Goal: Task Accomplishment & Management: Manage account settings

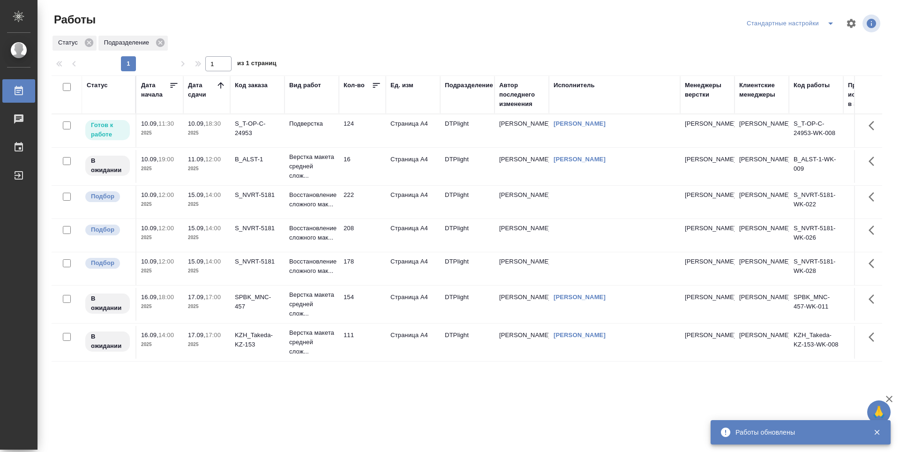
click at [261, 219] on td "S_NVRT-5181" at bounding box center [257, 202] width 54 height 33
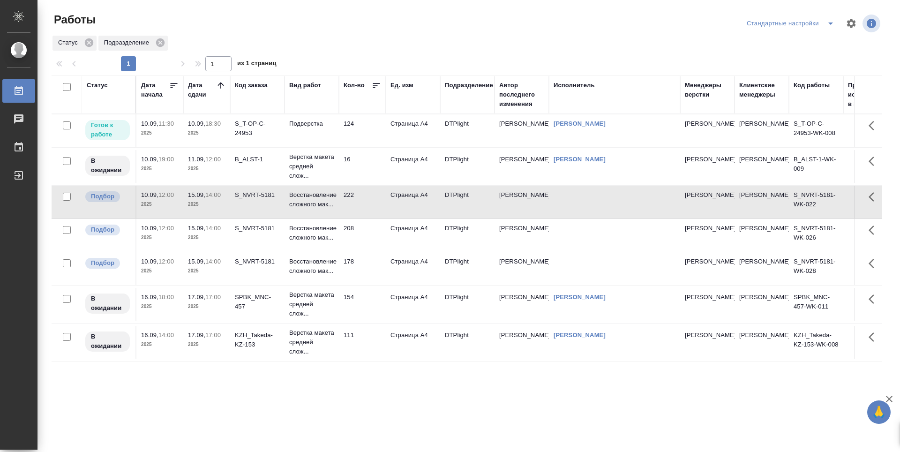
click at [261, 219] on td "S_NVRT-5181" at bounding box center [257, 202] width 54 height 33
click at [363, 248] on td "208" at bounding box center [362, 235] width 47 height 33
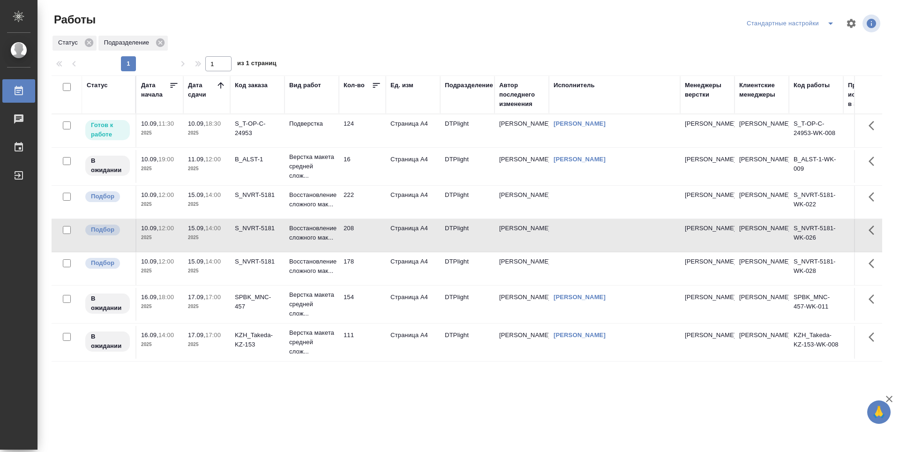
click at [363, 248] on td "208" at bounding box center [362, 235] width 47 height 33
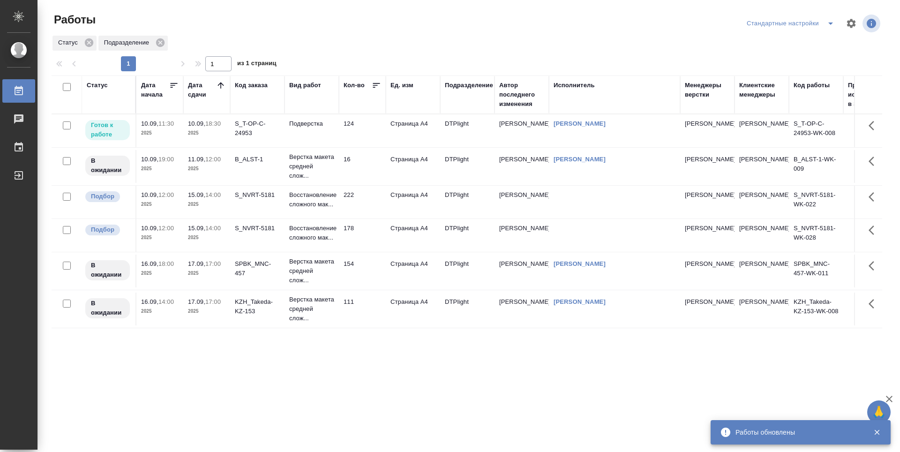
click at [359, 251] on td "178" at bounding box center [362, 235] width 47 height 33
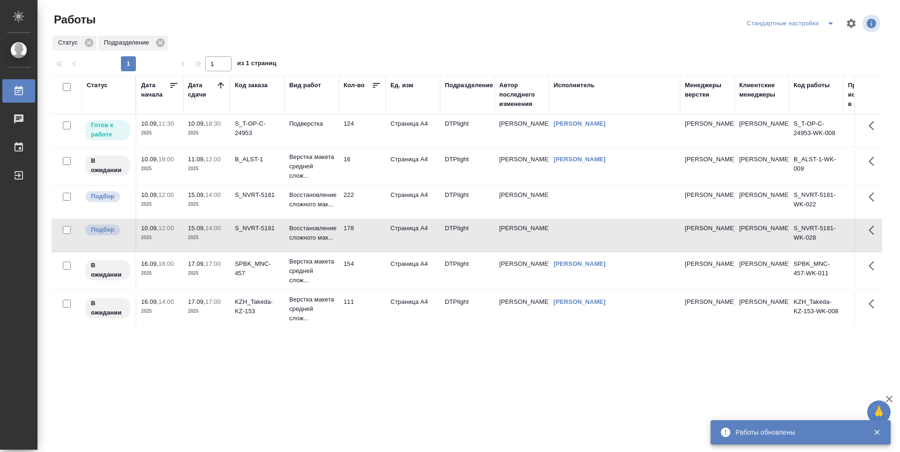
click at [366, 252] on td "178" at bounding box center [362, 235] width 47 height 33
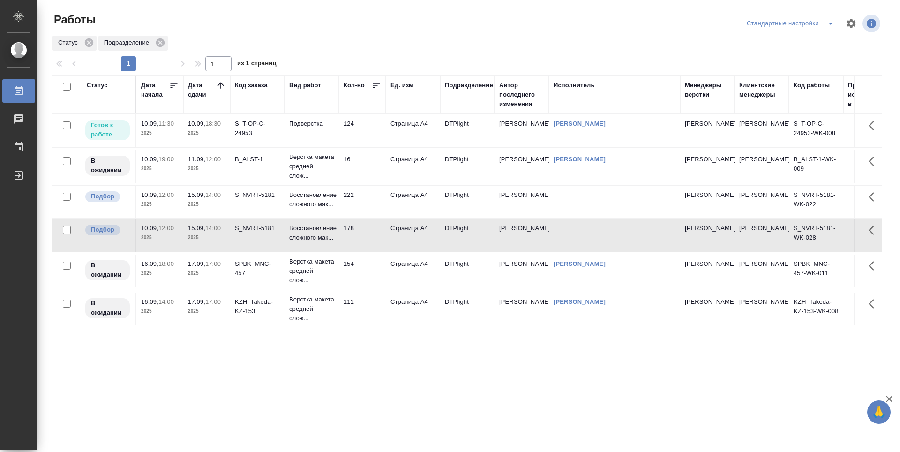
click at [358, 252] on td "178" at bounding box center [362, 235] width 47 height 33
click at [364, 249] on td "178" at bounding box center [362, 235] width 47 height 33
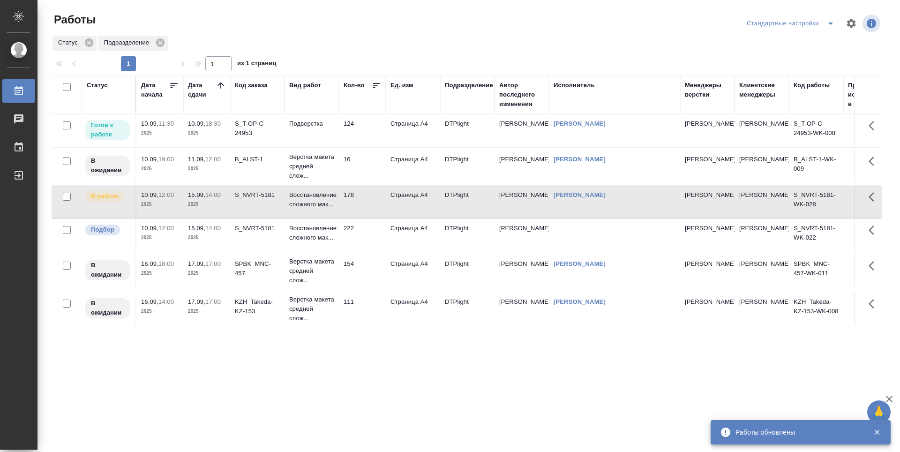
click at [368, 245] on td "222" at bounding box center [362, 235] width 47 height 33
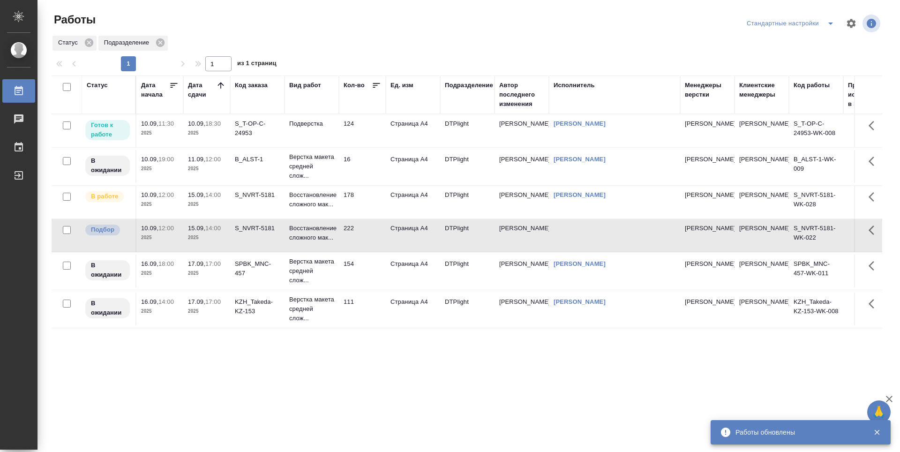
click at [368, 245] on td "222" at bounding box center [362, 235] width 47 height 33
click at [370, 136] on td "124" at bounding box center [362, 130] width 47 height 33
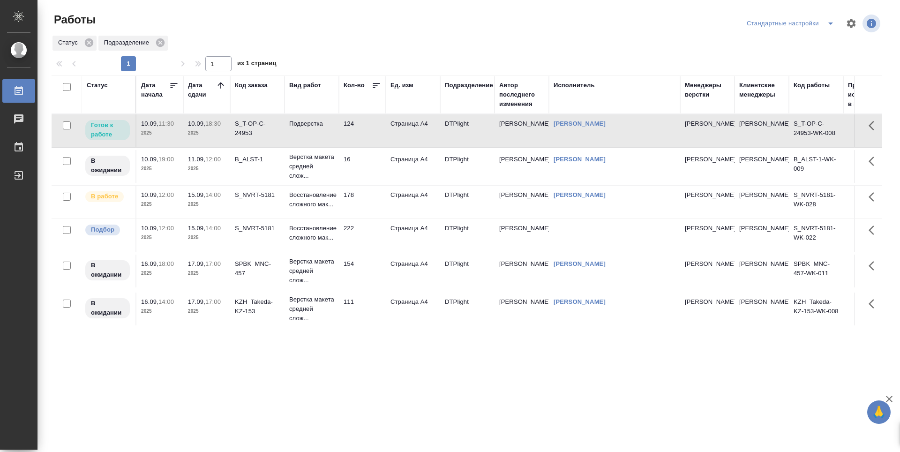
click at [370, 139] on td "124" at bounding box center [362, 130] width 47 height 33
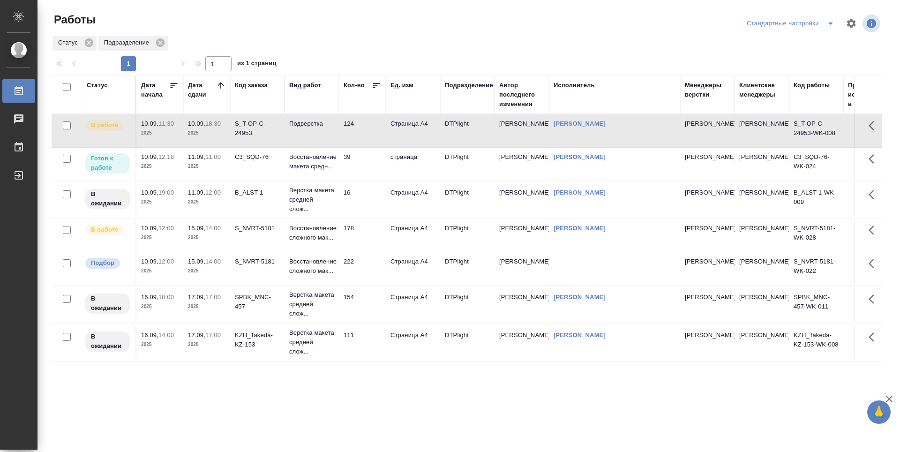
click at [357, 176] on td "39" at bounding box center [362, 164] width 47 height 33
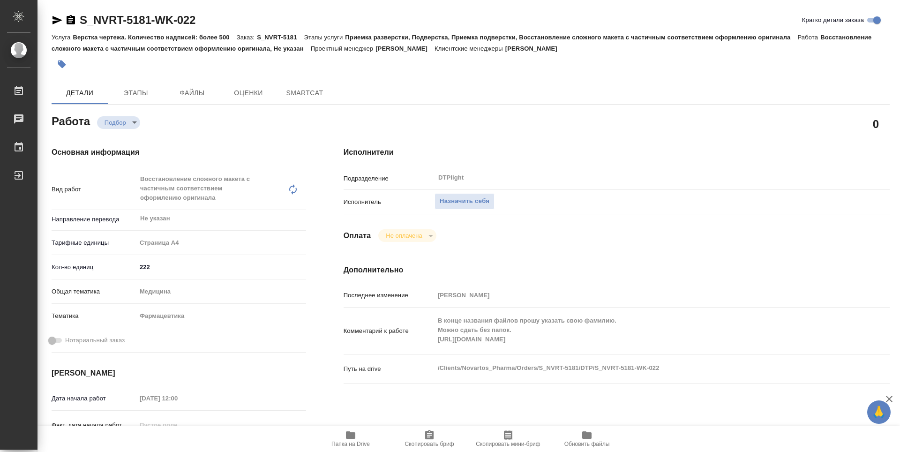
type textarea "x"
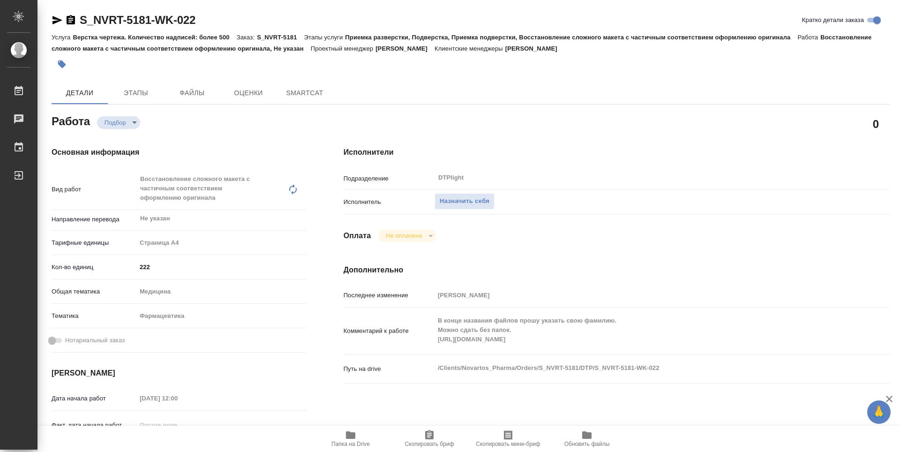
type textarea "x"
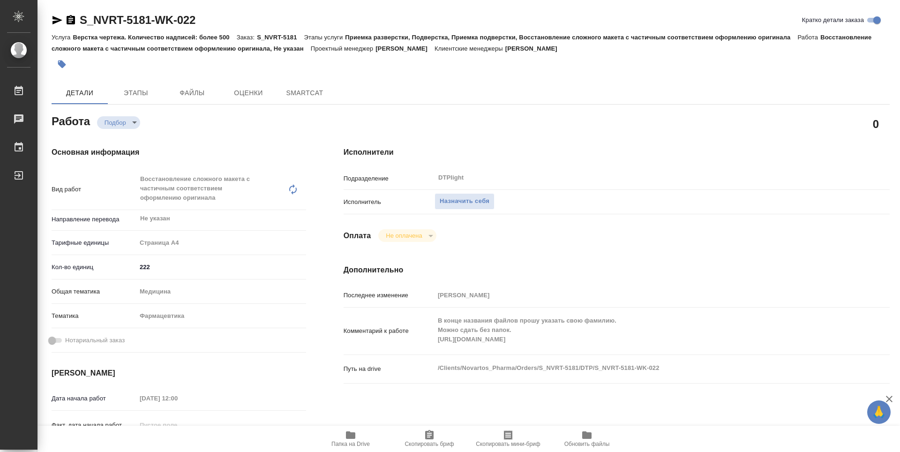
type textarea "x"
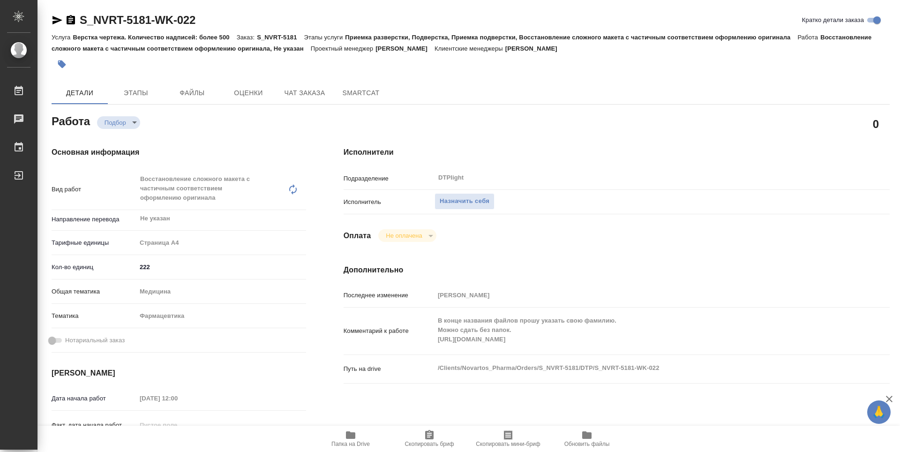
type textarea "x"
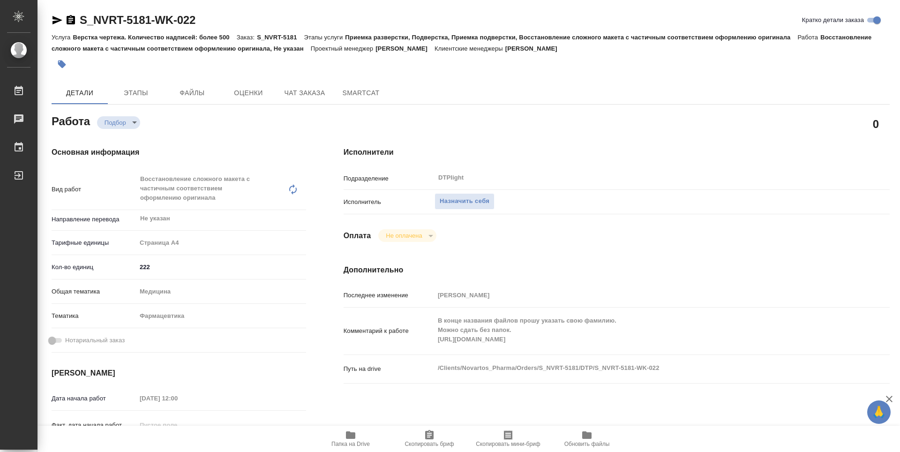
type textarea "x"
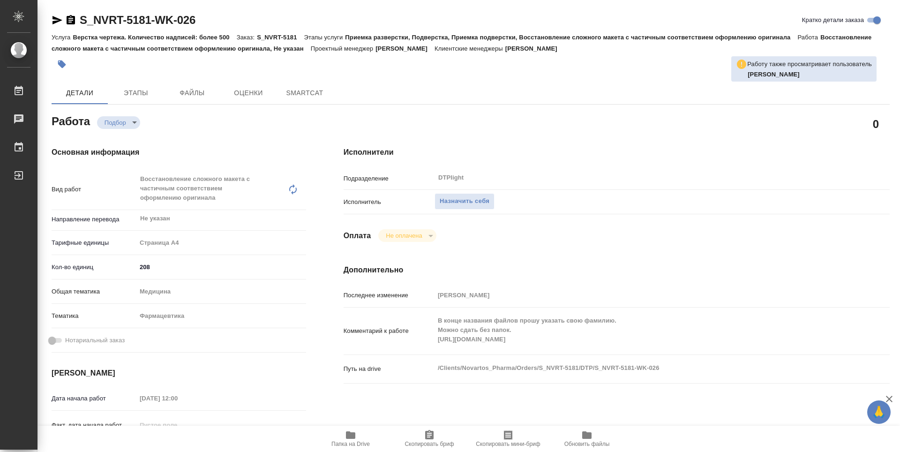
type textarea "x"
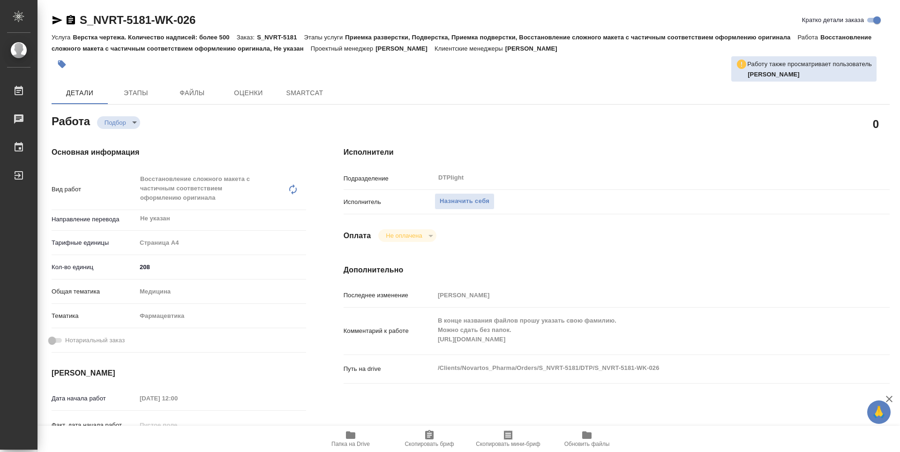
type textarea "x"
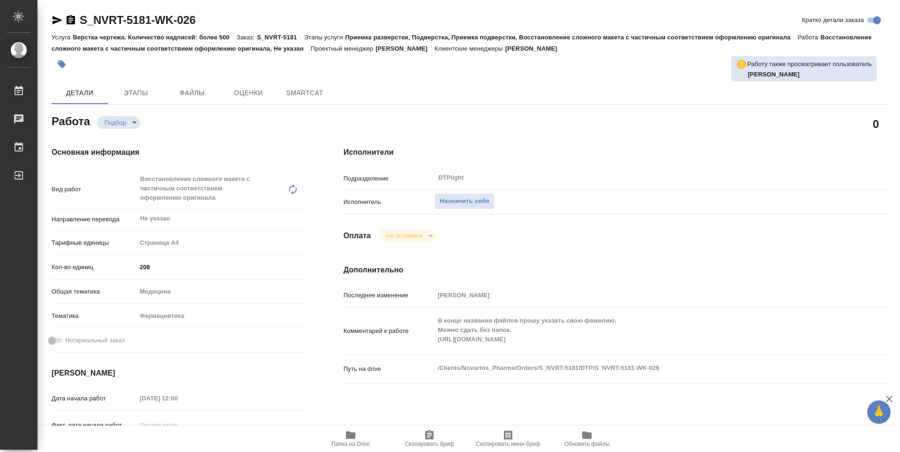
type textarea "x"
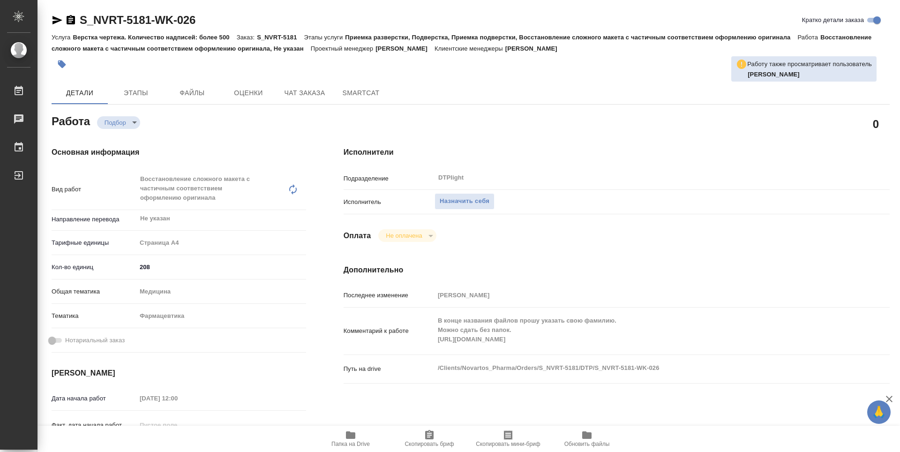
type textarea "x"
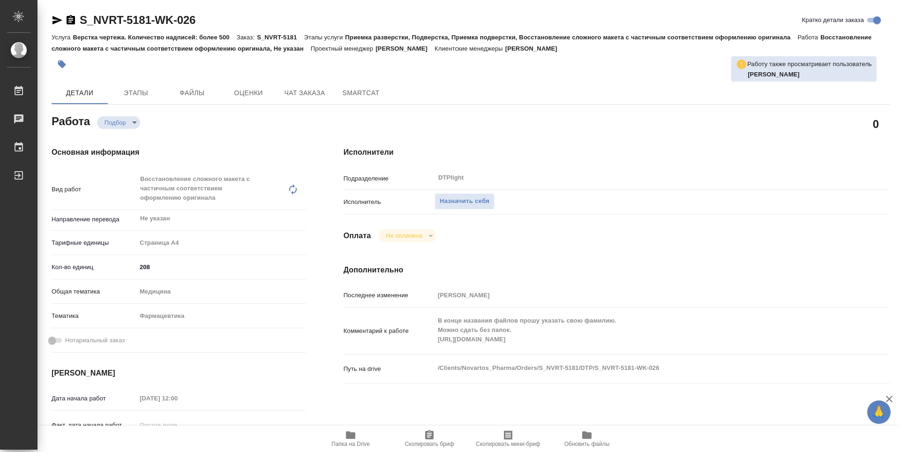
type textarea "x"
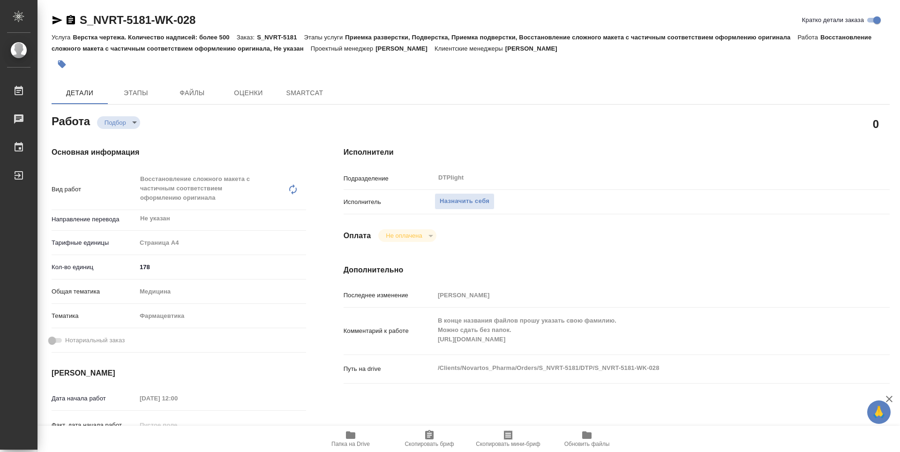
type textarea "x"
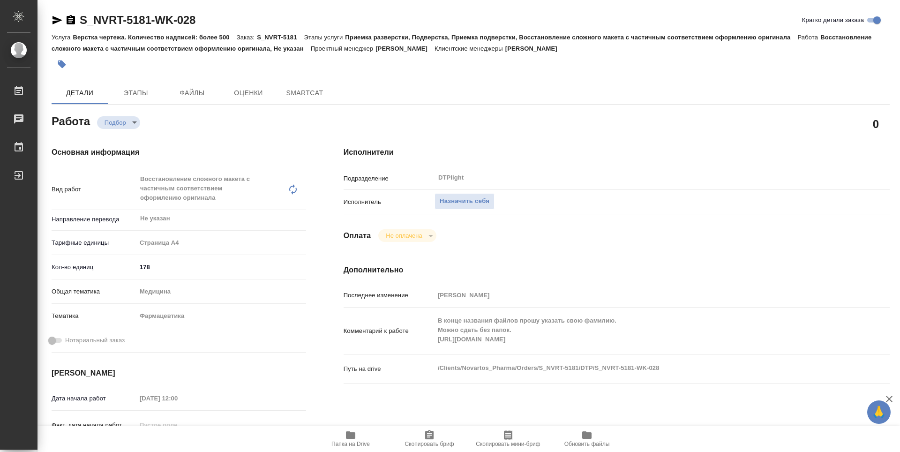
type textarea "x"
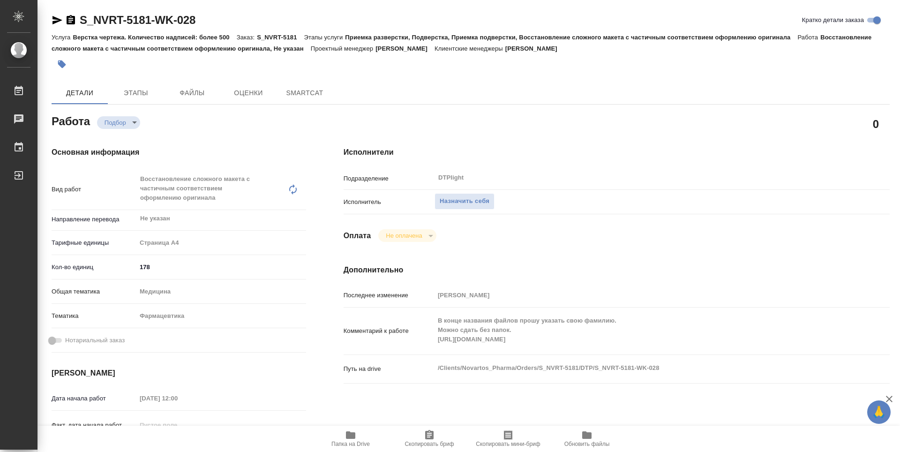
type textarea "x"
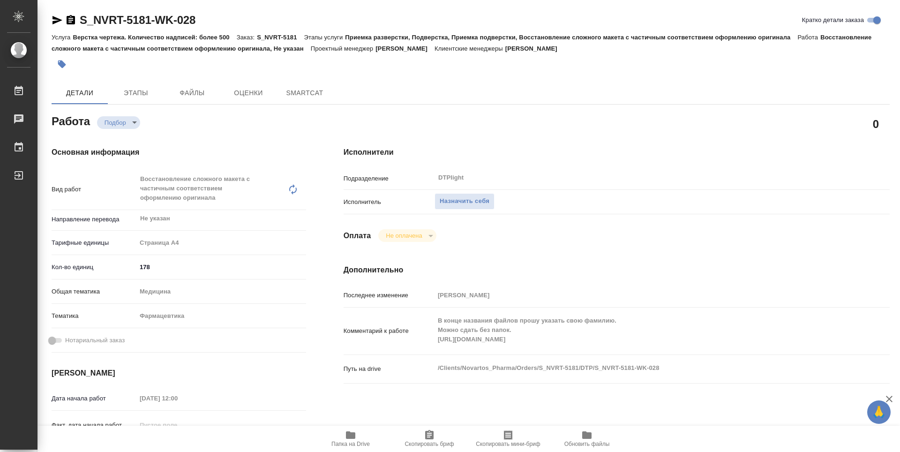
type textarea "x"
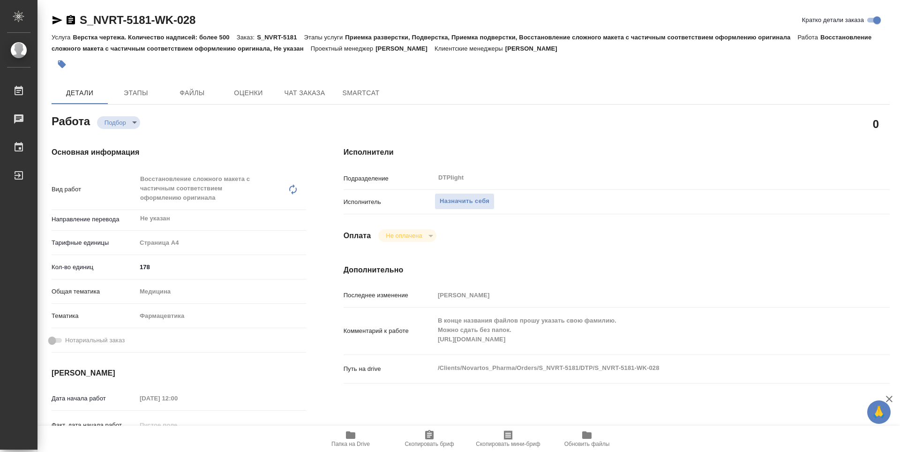
type textarea "x"
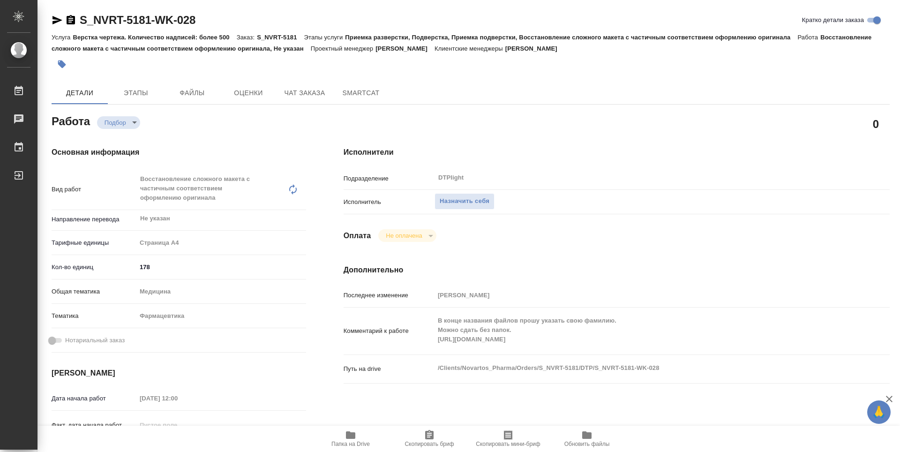
type textarea "x"
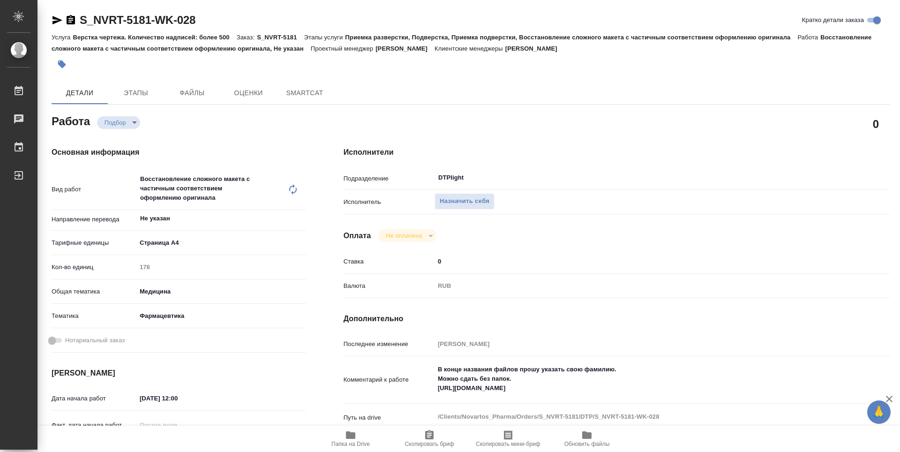
type textarea "x"
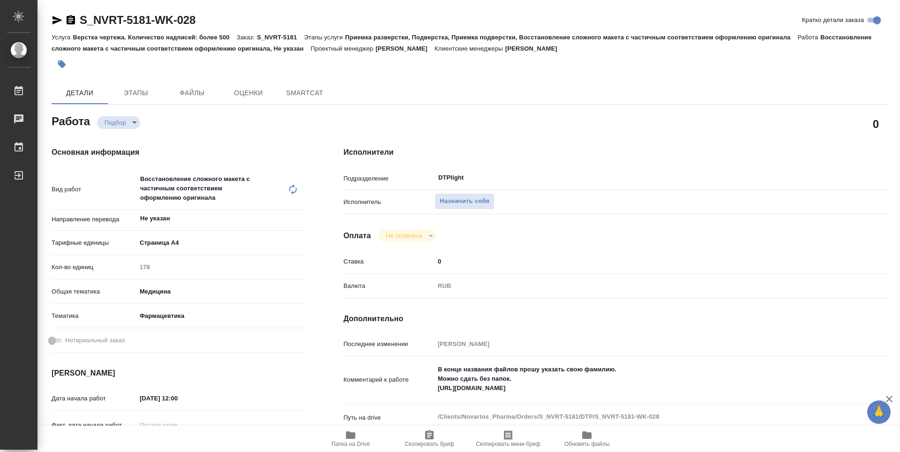
type textarea "x"
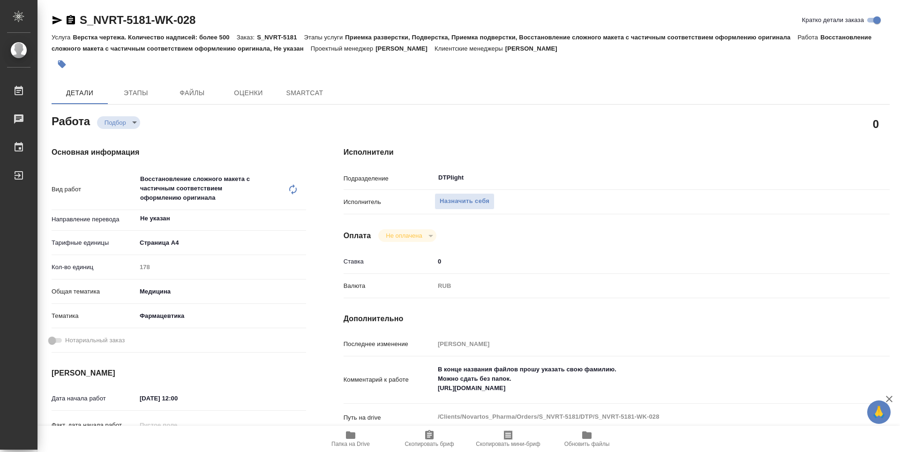
type textarea "x"
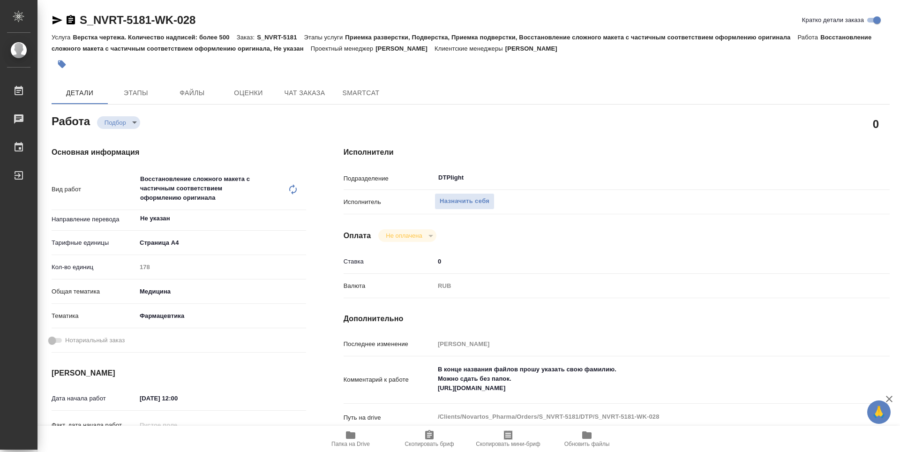
type textarea "x"
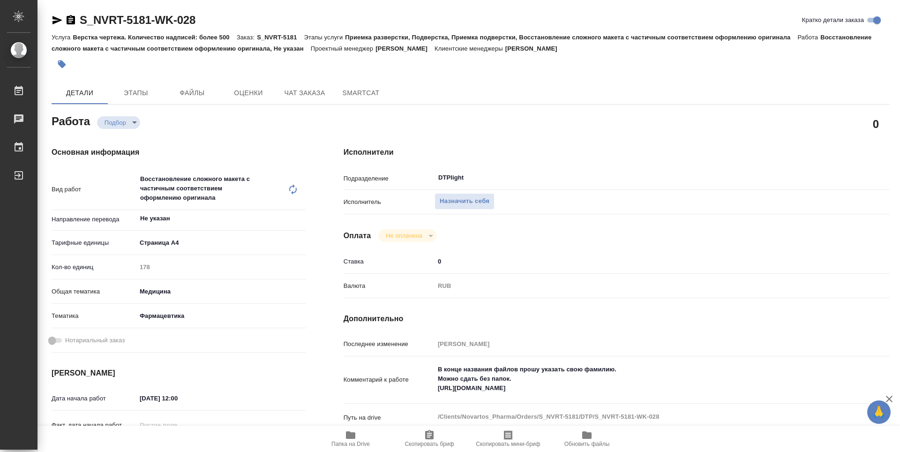
click at [362, 444] on span "Папка на Drive" at bounding box center [351, 444] width 38 height 7
type textarea "x"
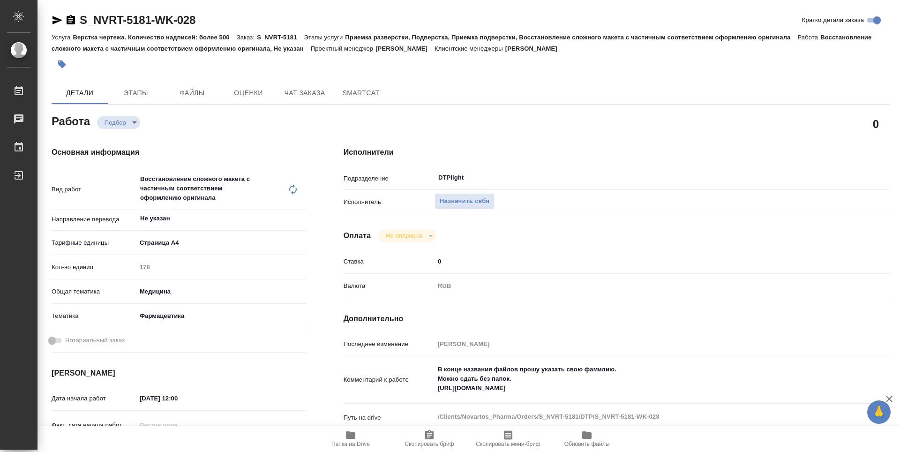
type textarea "x"
click at [470, 204] on span "Назначить себя" at bounding box center [465, 201] width 50 height 11
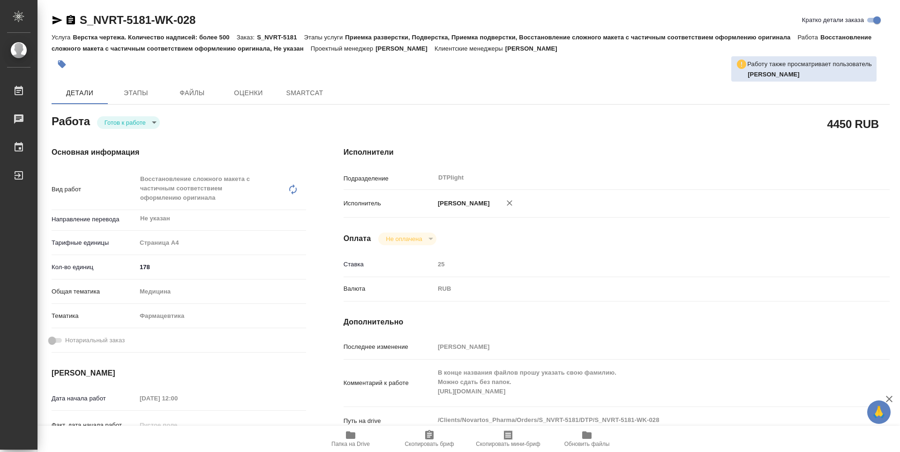
type textarea "x"
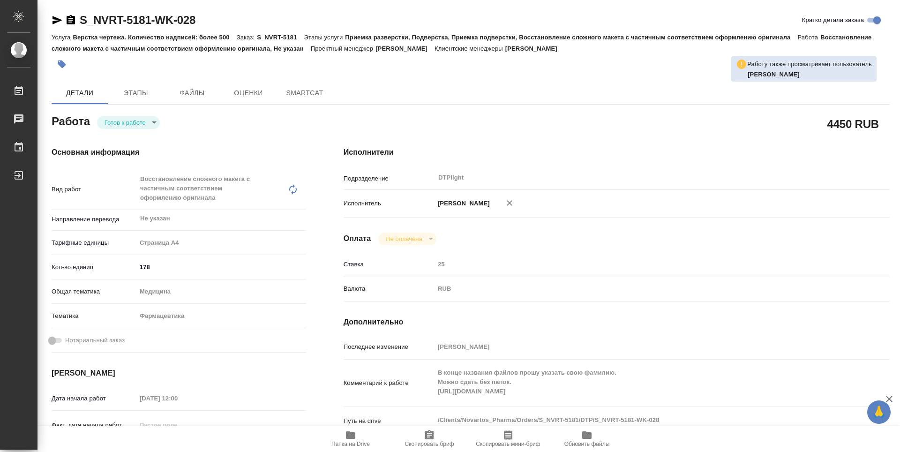
type textarea "x"
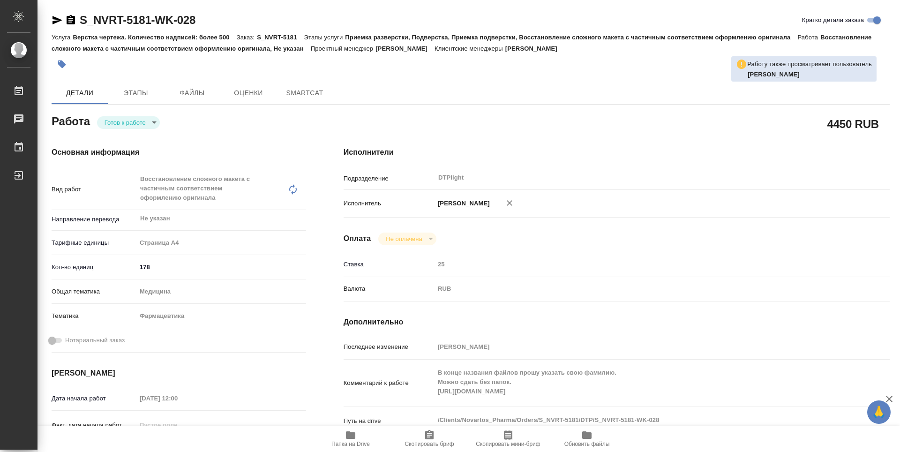
type textarea "x"
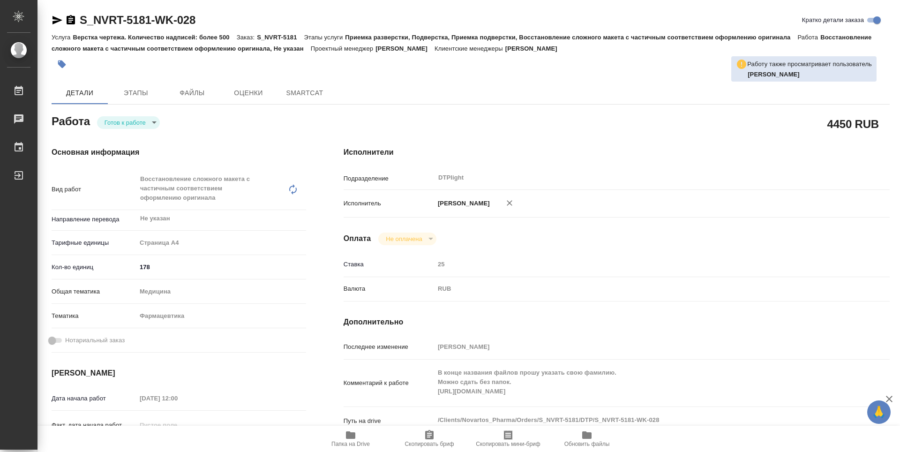
type textarea "x"
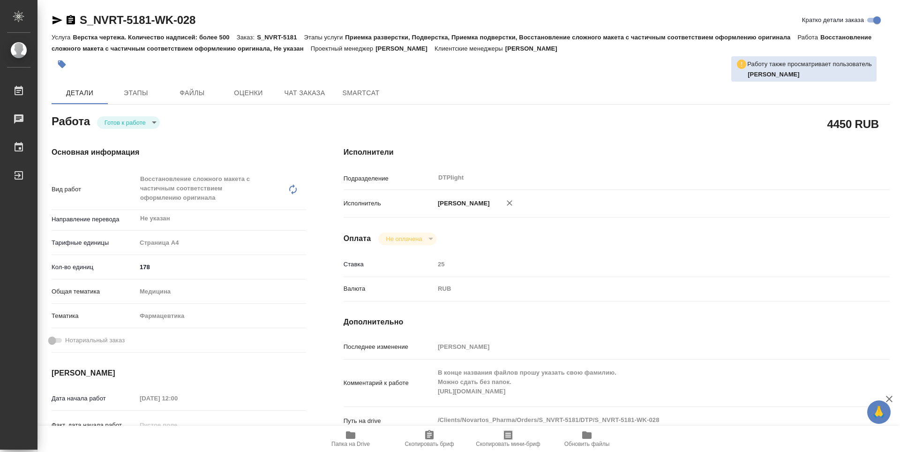
type textarea "x"
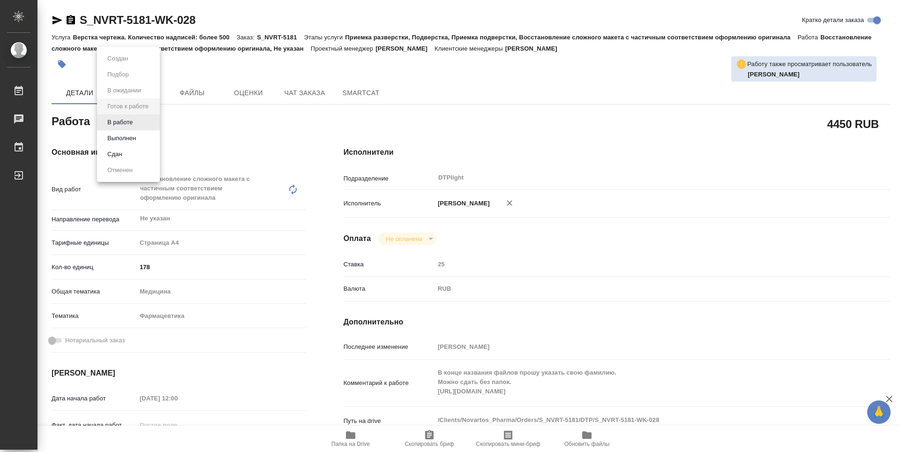
click at [142, 127] on body "🙏 .cls-1 fill:#fff; AWATERA Guselnikov Roman Работы Чаты График Выйти S_NVRT-51…" at bounding box center [450, 226] width 900 height 452
click at [120, 122] on button "В работе" at bounding box center [120, 122] width 31 height 10
type textarea "x"
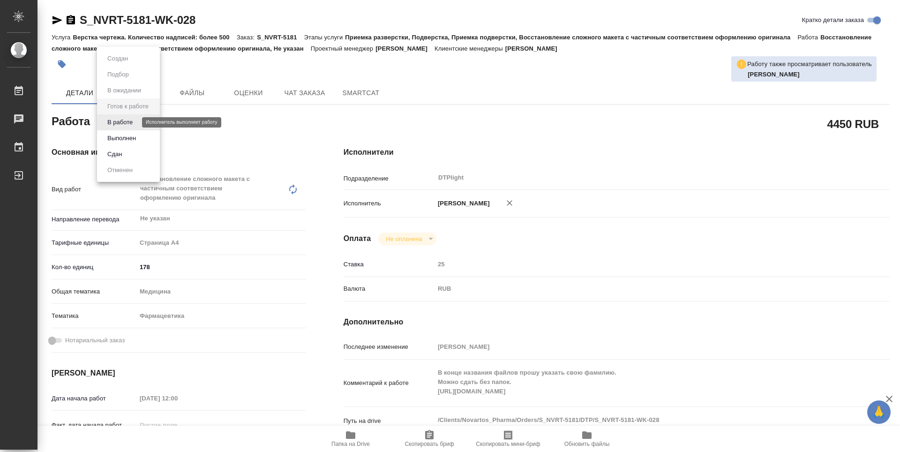
type textarea "x"
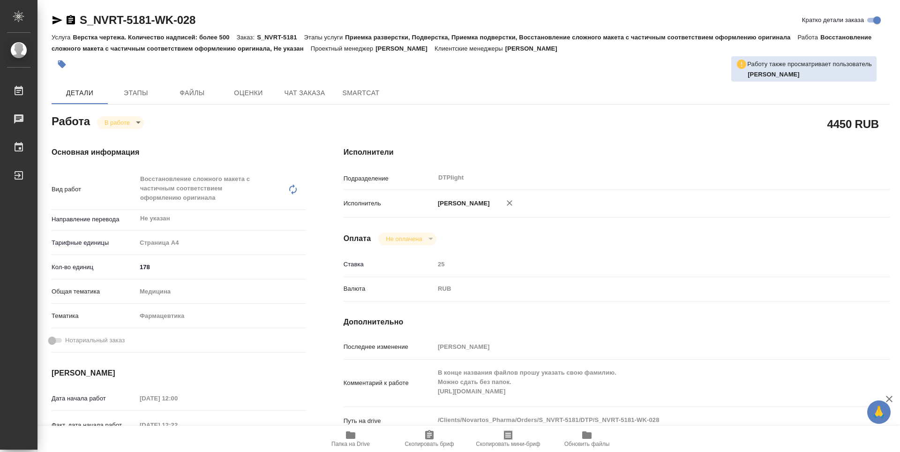
type textarea "x"
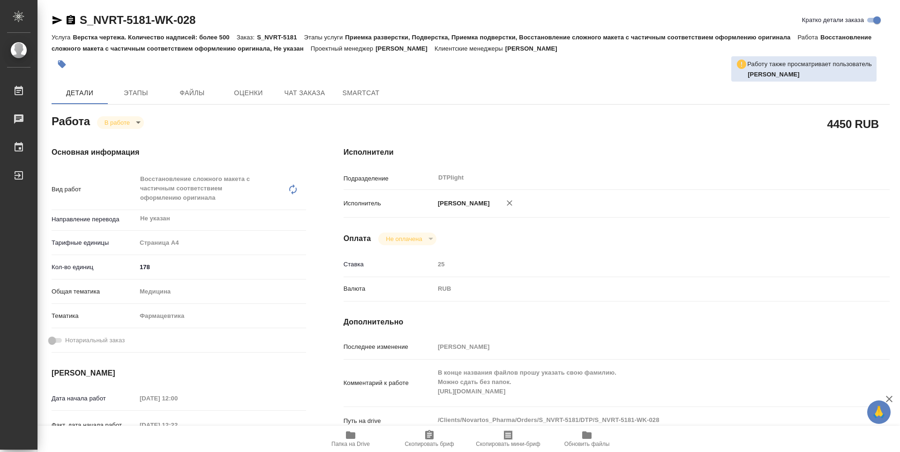
type textarea "x"
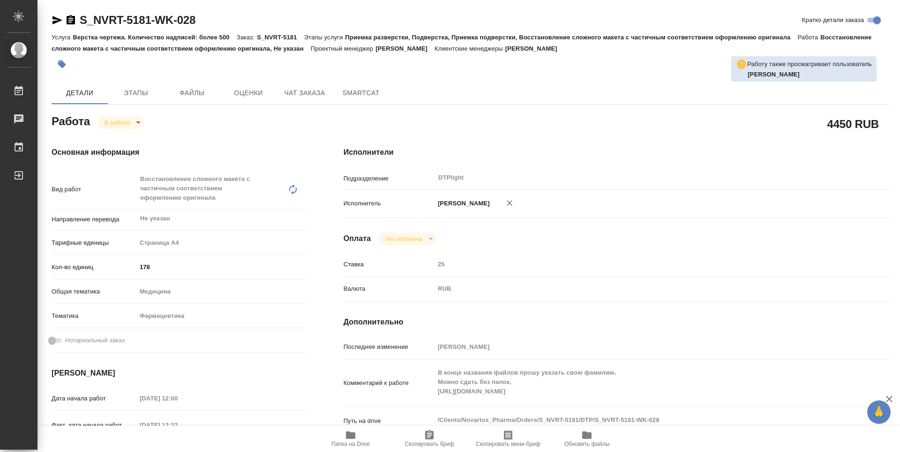
type textarea "x"
click at [68, 19] on icon "button" at bounding box center [71, 19] width 8 height 9
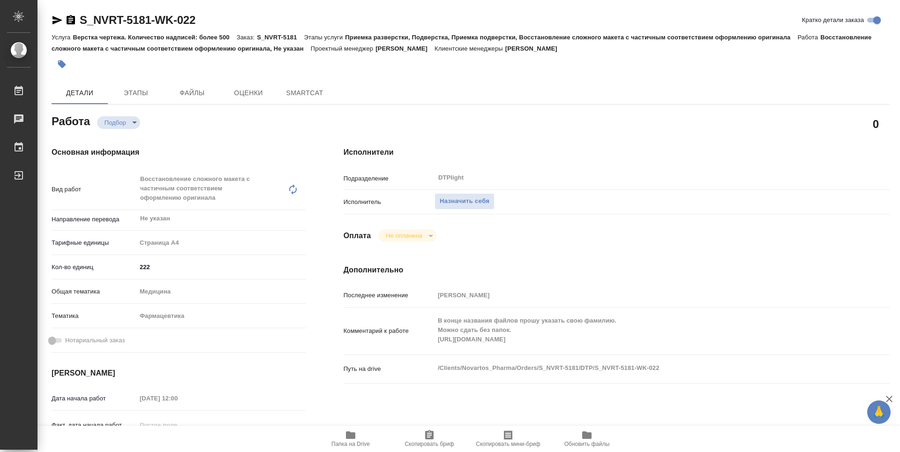
type textarea "x"
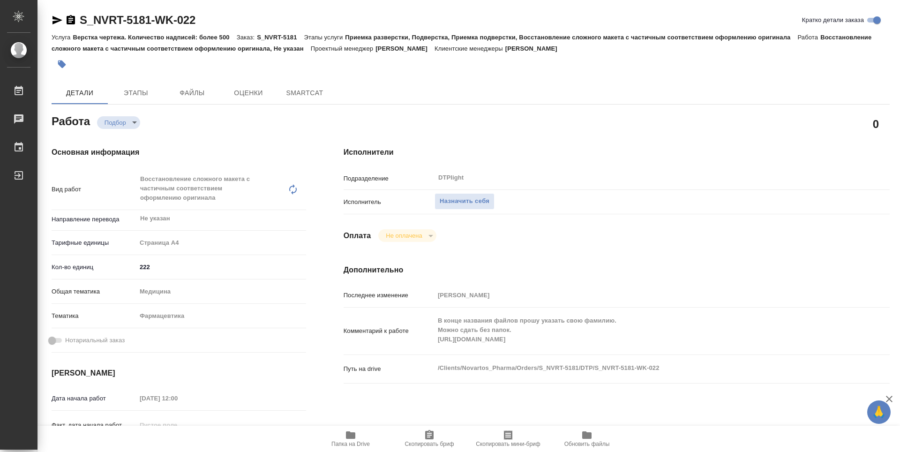
type textarea "x"
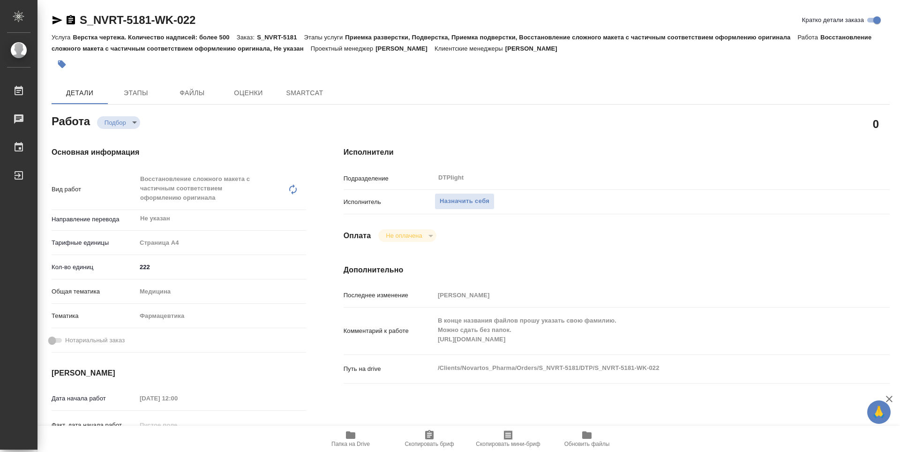
type textarea "x"
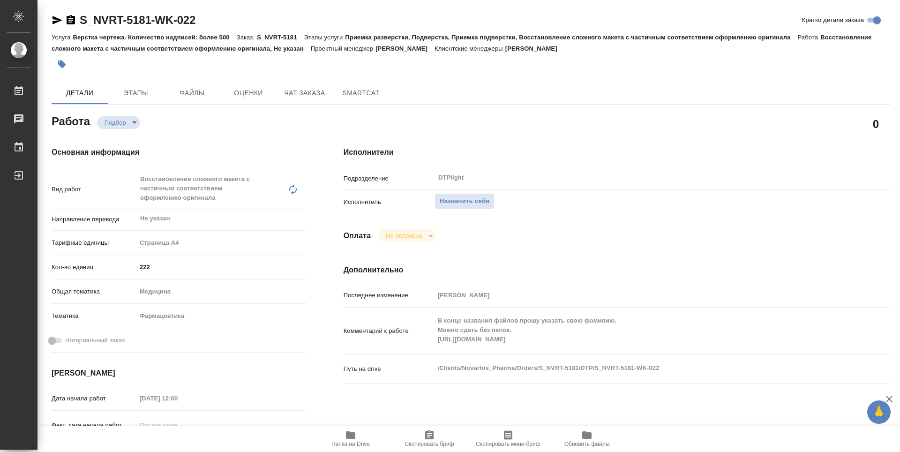
type textarea "x"
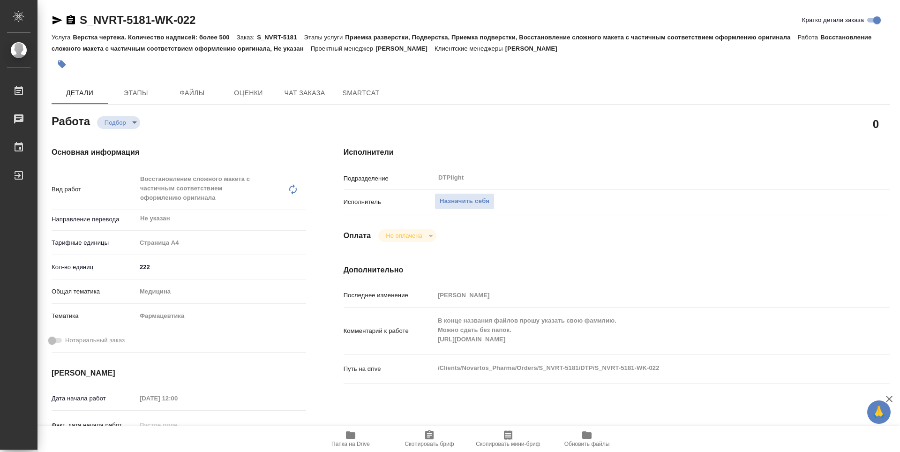
click at [431, 343] on div "Комментарий к работе В конце названия файлов прошу указать свою фамилию. Можно …" at bounding box center [617, 330] width 546 height 39
type textarea "x"
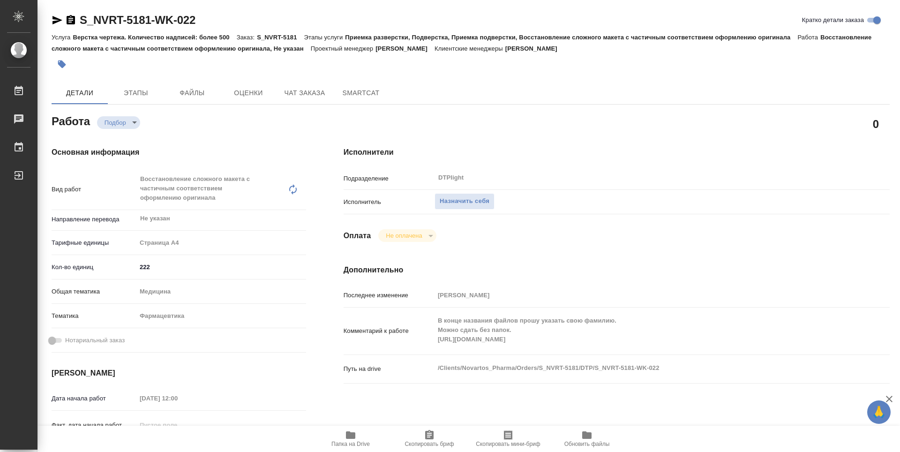
type textarea "x"
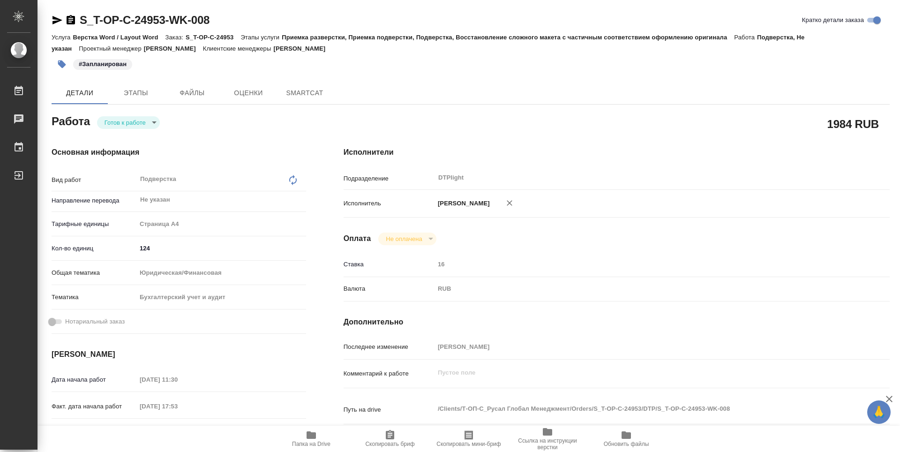
type textarea "x"
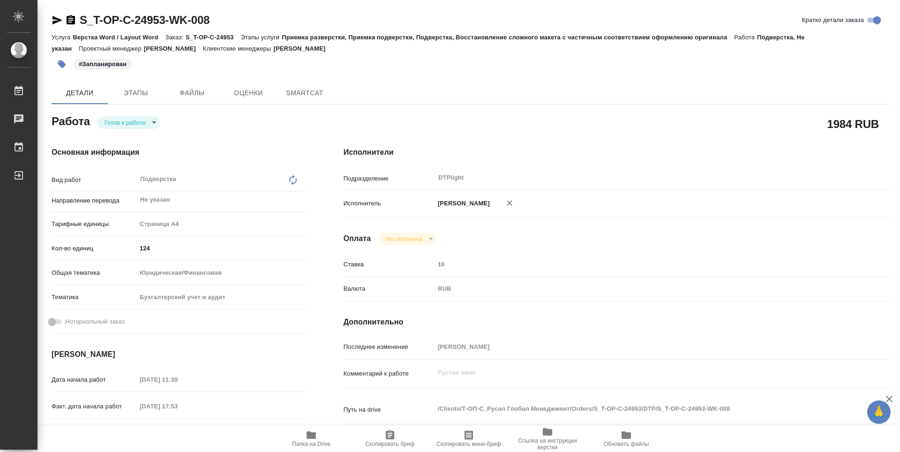
type textarea "x"
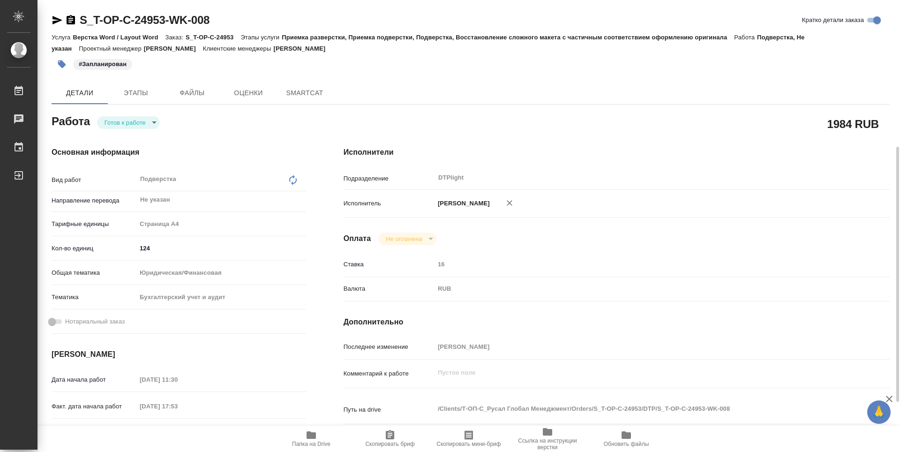
type textarea "x"
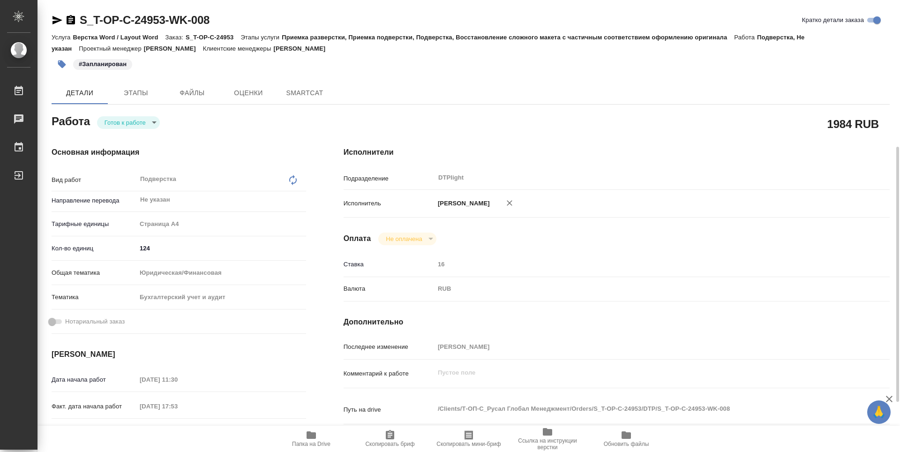
scroll to position [94, 0]
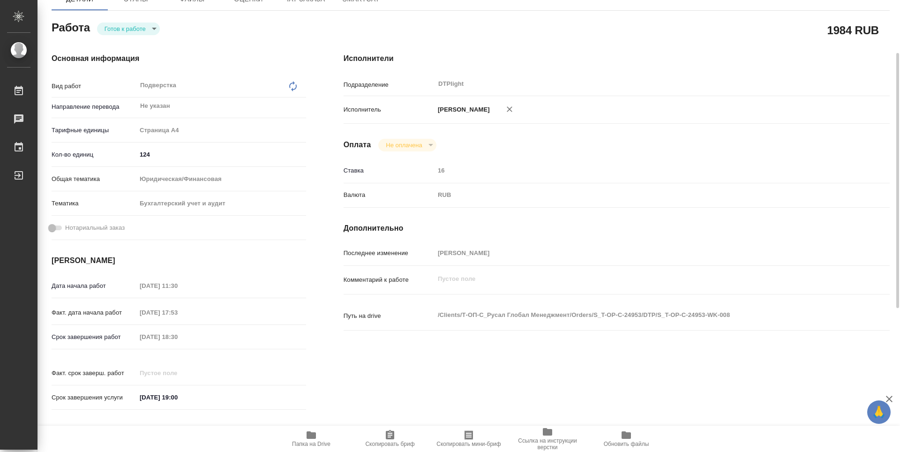
type textarea "x"
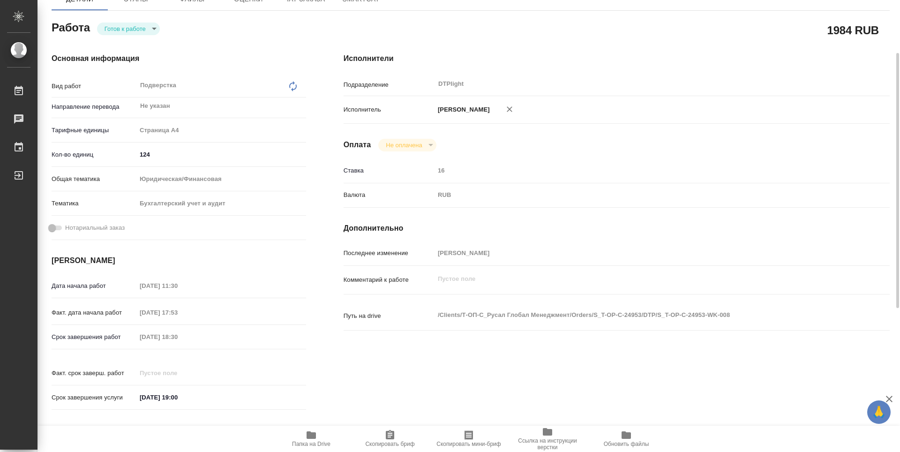
click at [300, 440] on span "Папка на Drive" at bounding box center [312, 439] width 68 height 18
type textarea "x"
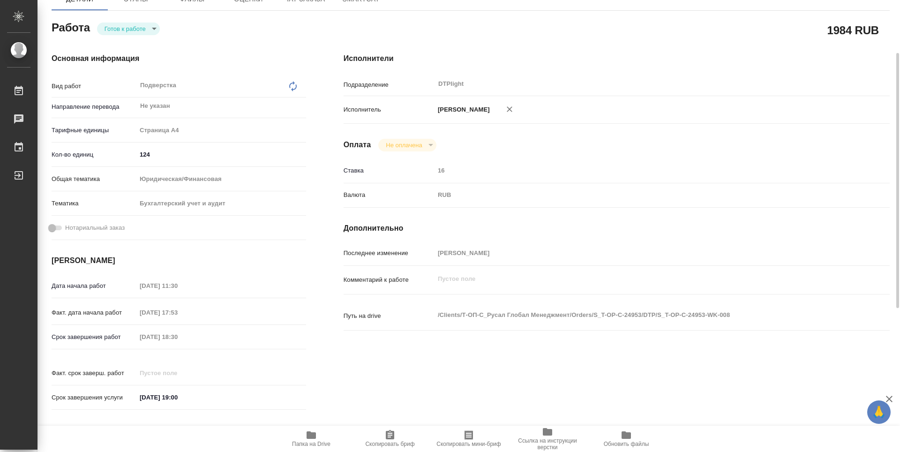
type textarea "x"
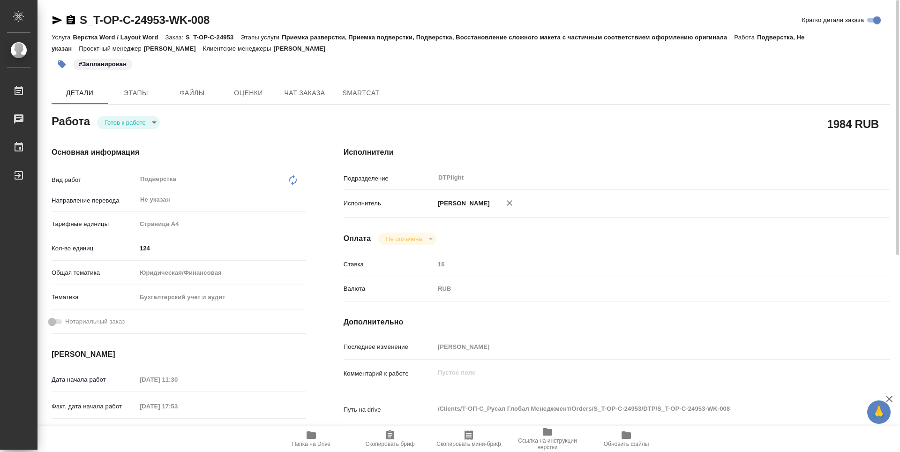
click at [149, 123] on body "🙏 .cls-1 fill:#fff; AWATERA Guselnikov Roman Работы 0 Чаты График Выйти S_T-OP-…" at bounding box center [450, 226] width 900 height 452
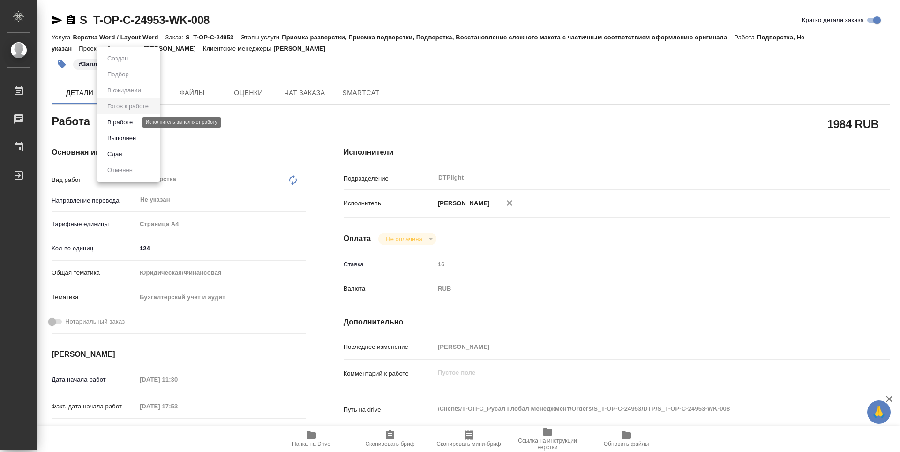
click at [125, 122] on button "В работе" at bounding box center [120, 122] width 31 height 10
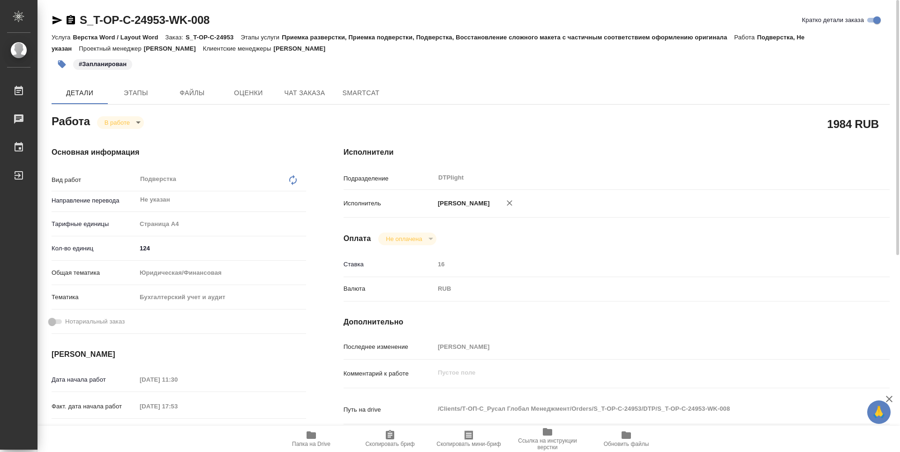
type textarea "x"
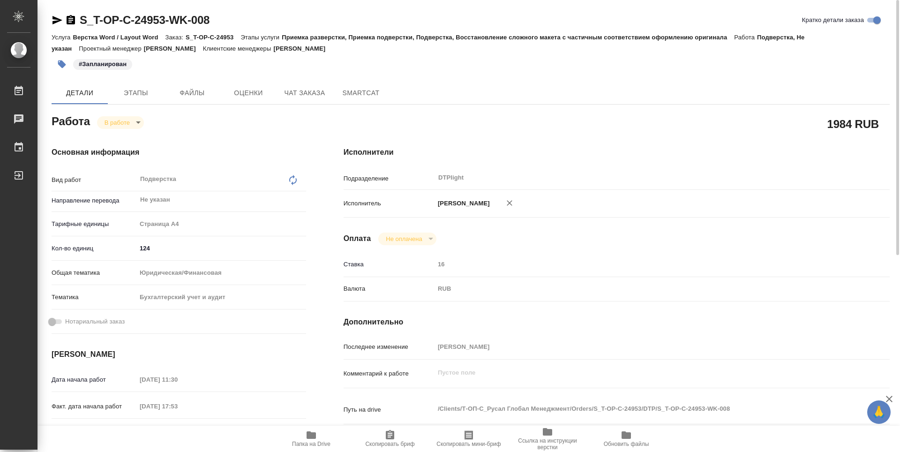
type textarea "x"
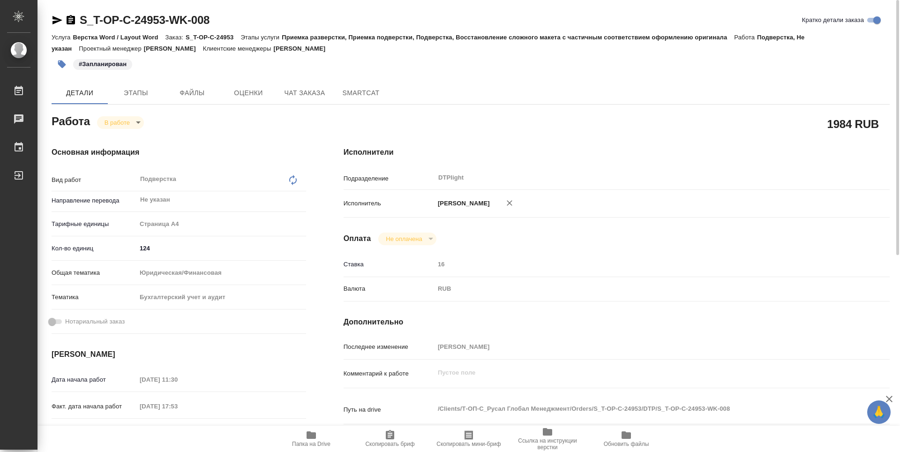
type textarea "x"
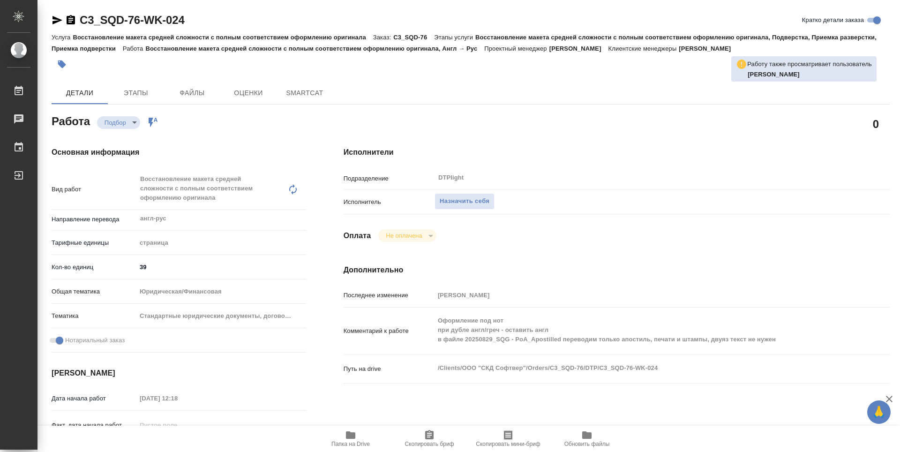
type textarea "x"
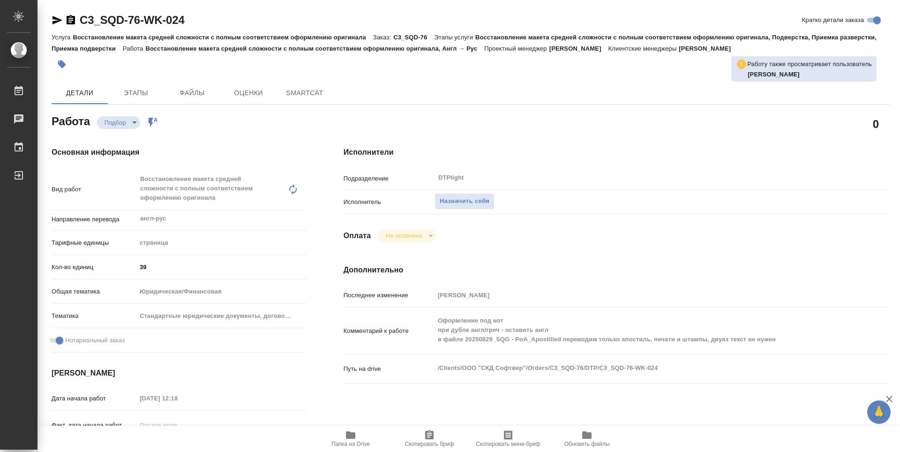
scroll to position [47, 0]
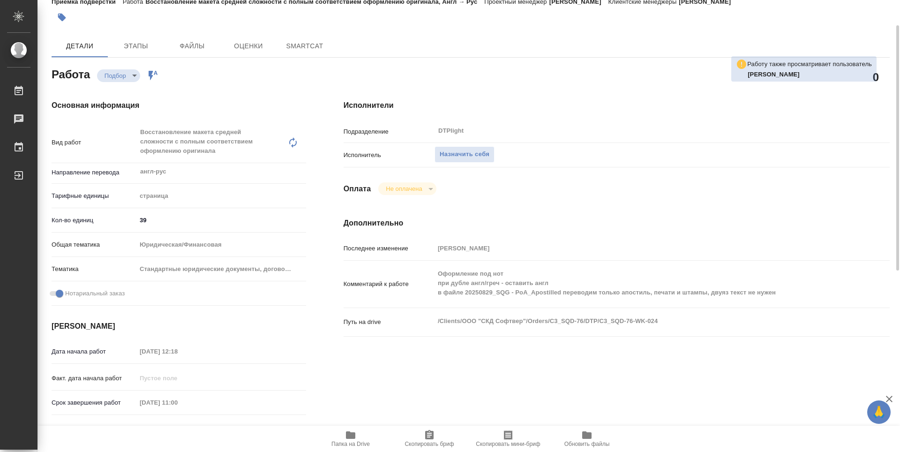
type textarea "x"
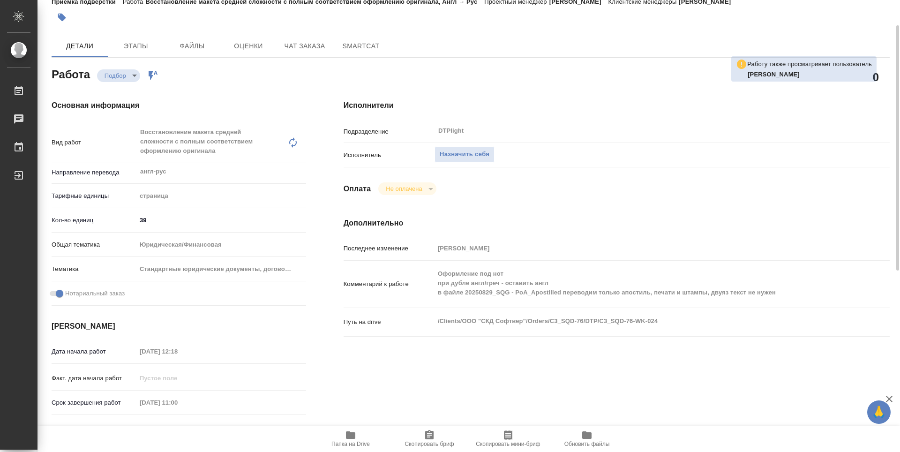
type textarea "x"
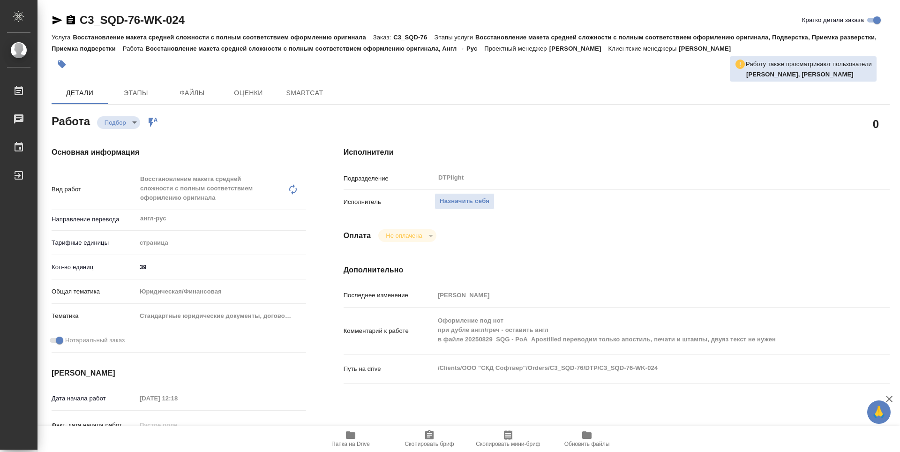
type textarea "x"
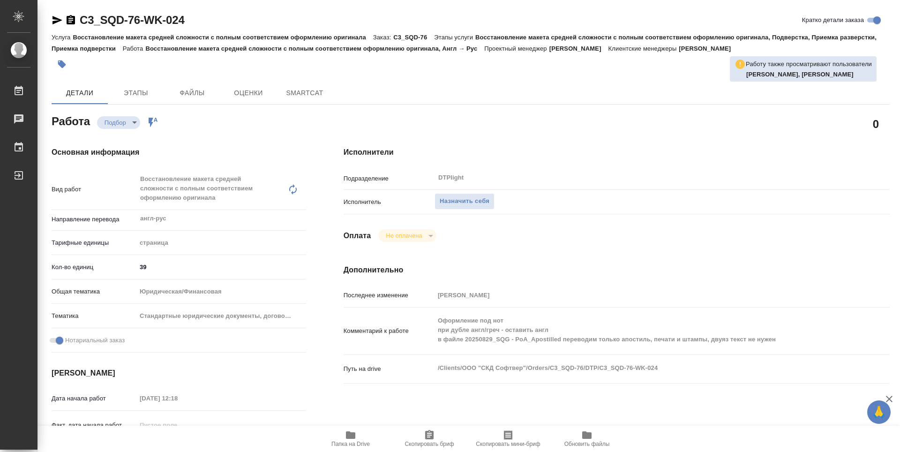
type textarea "x"
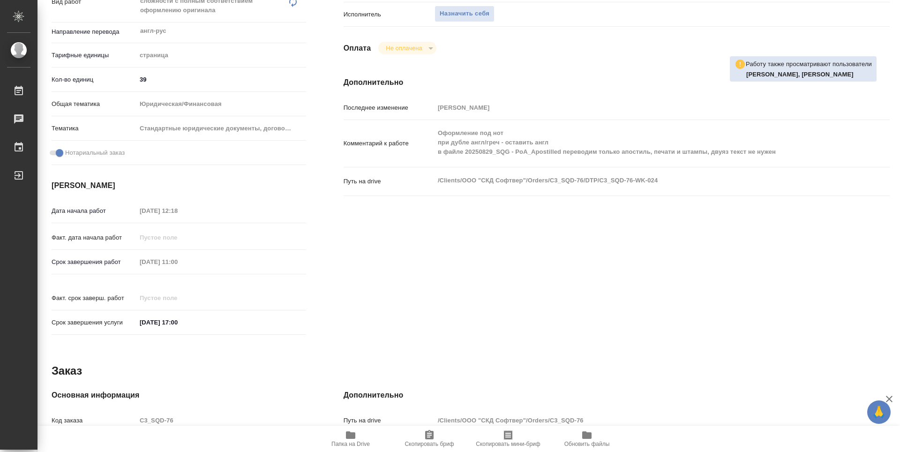
type textarea "x"
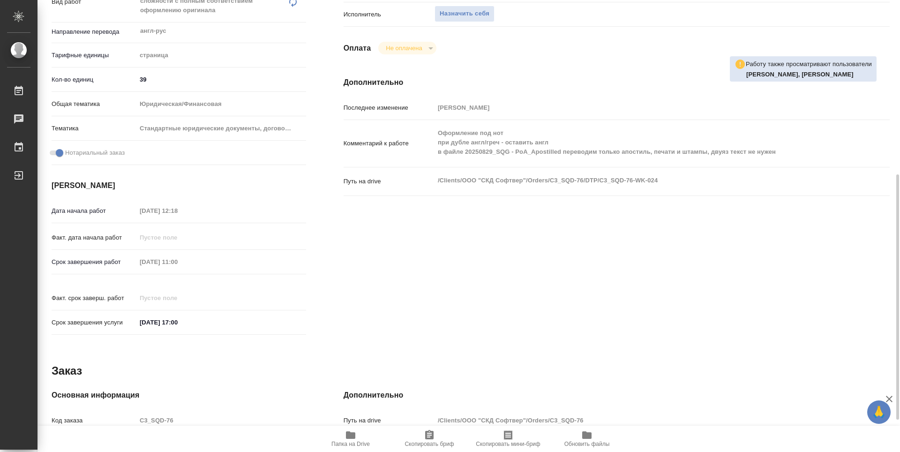
scroll to position [234, 0]
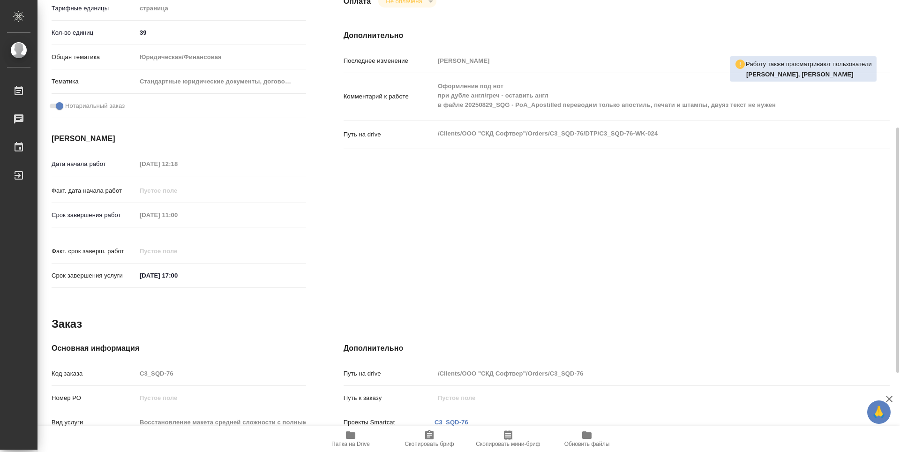
type textarea "x"
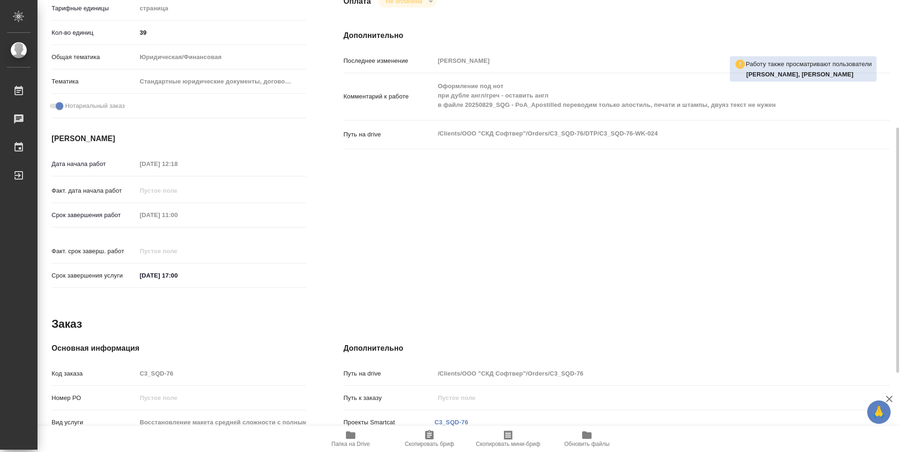
type textarea "x"
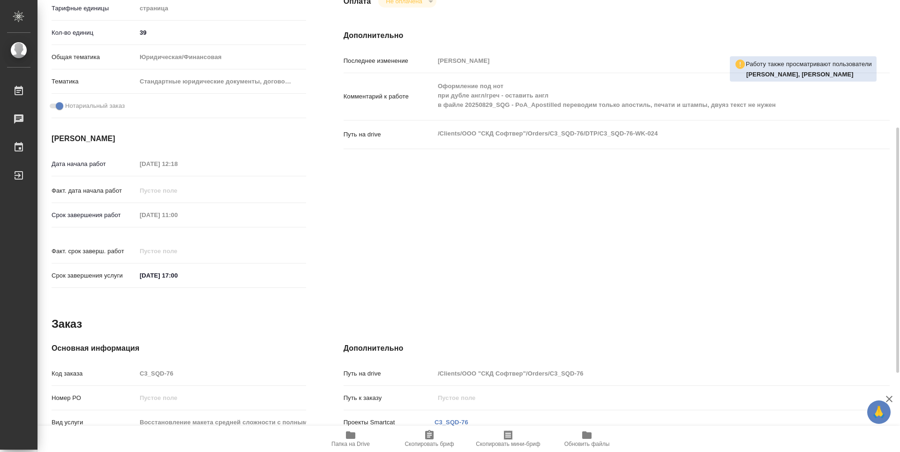
scroll to position [0, 0]
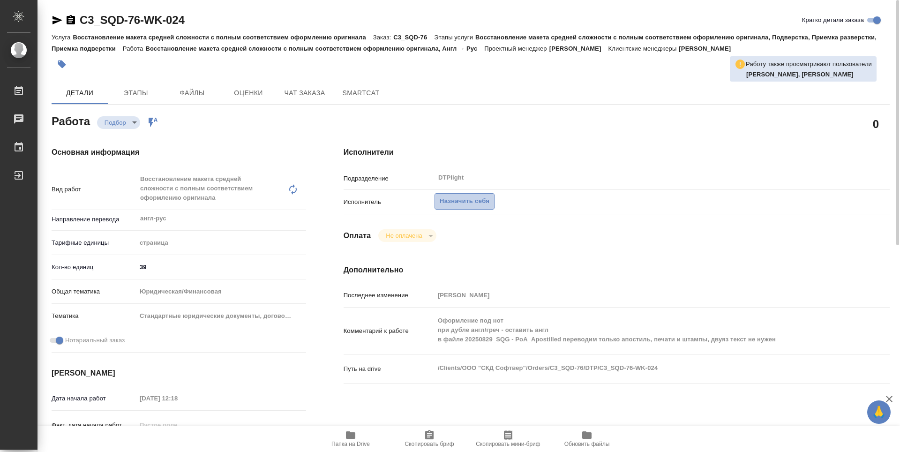
click at [463, 203] on span "Назначить себя" at bounding box center [465, 201] width 50 height 11
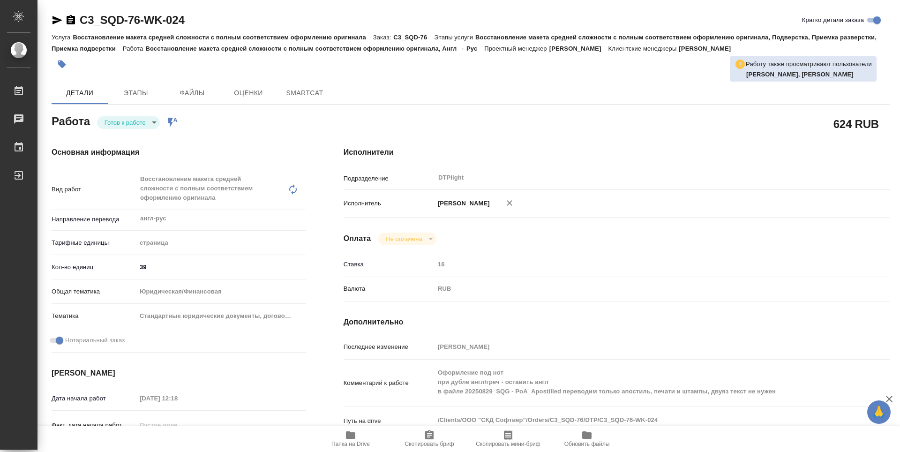
type textarea "x"
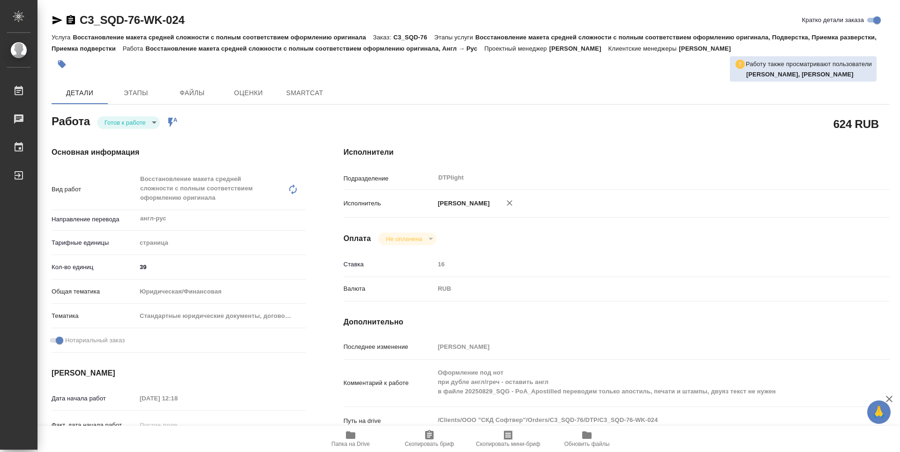
type textarea "x"
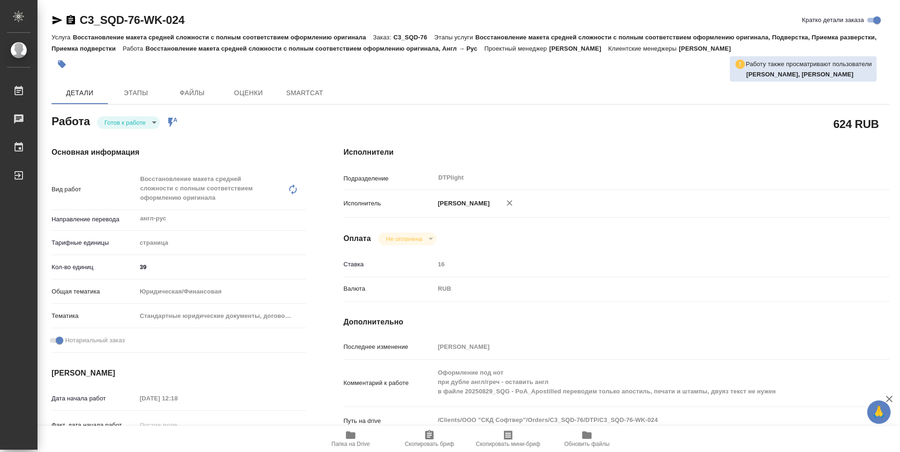
type textarea "x"
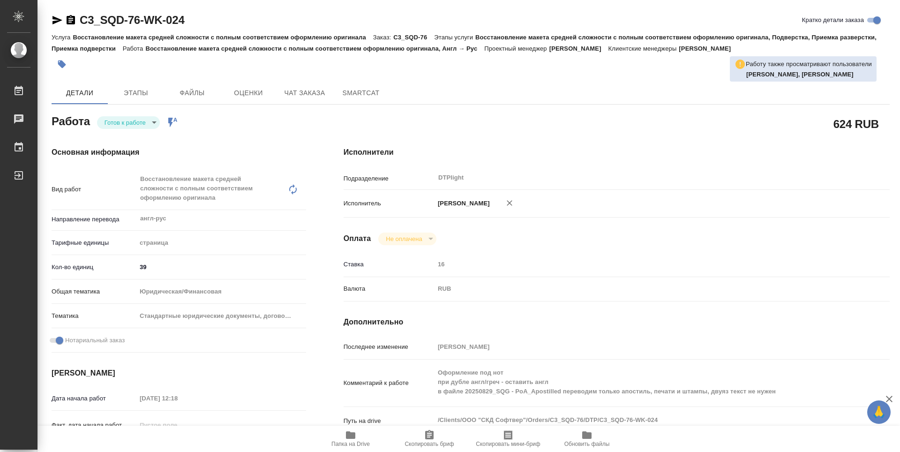
click at [158, 123] on body "🙏 .cls-1 fill:#fff; AWATERA Guselnikov Roman Работы Чаты График Выйти C3_SQD-76…" at bounding box center [450, 226] width 900 height 452
click at [126, 119] on button "В работе" at bounding box center [120, 122] width 31 height 10
type textarea "x"
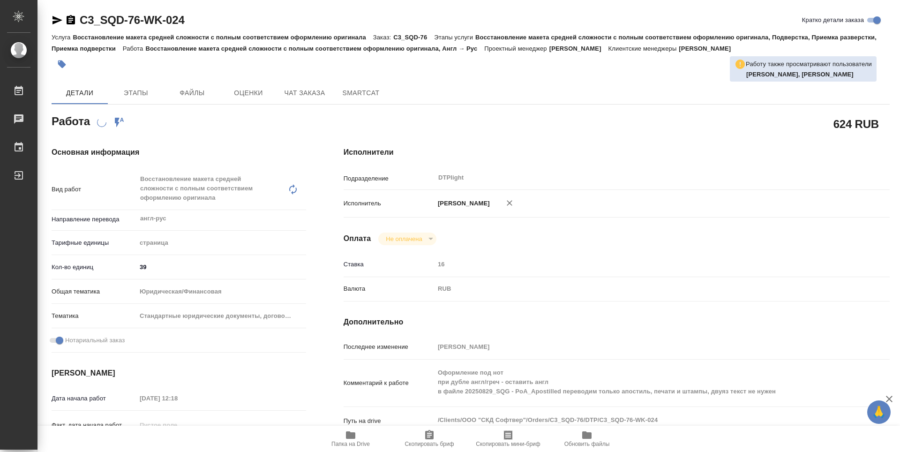
type textarea "x"
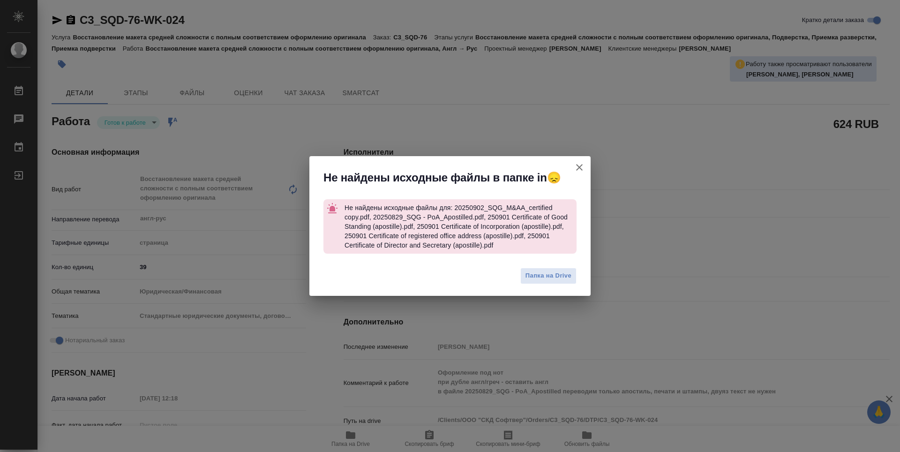
type textarea "x"
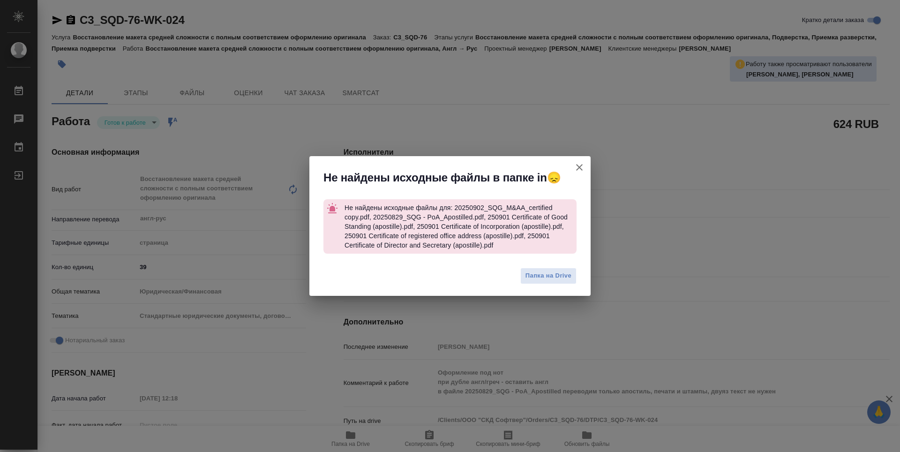
type textarea "x"
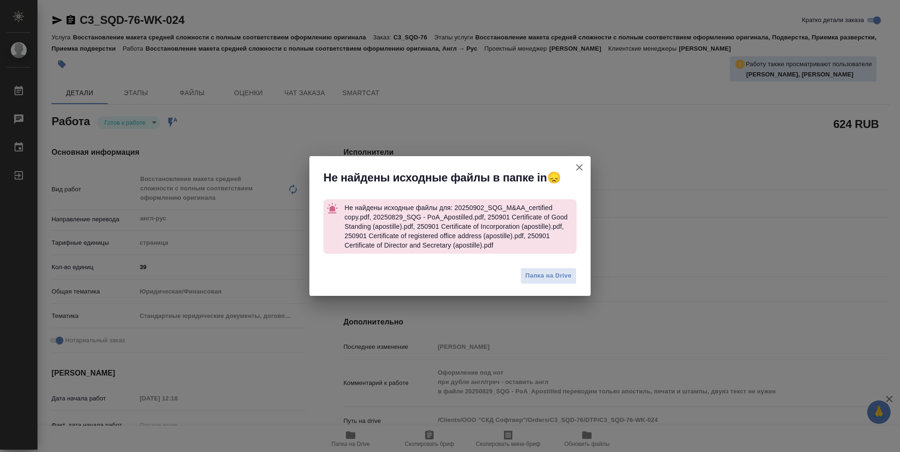
type textarea "x"
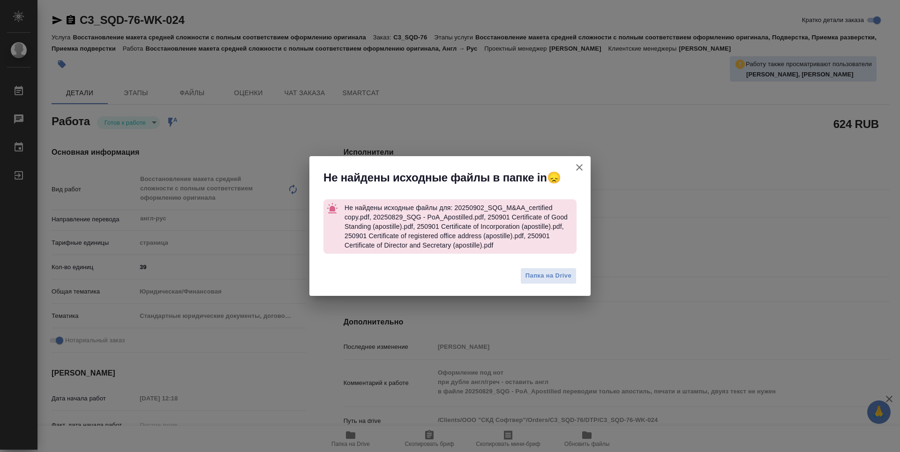
type textarea "x"
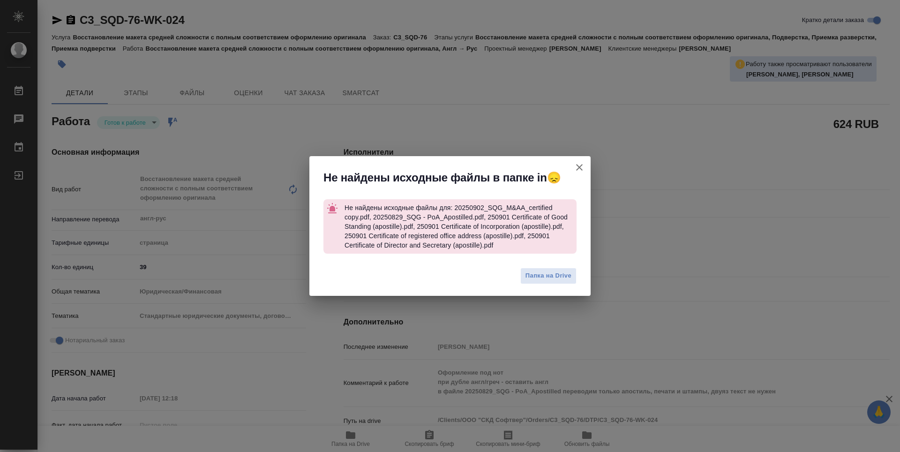
click at [587, 163] on button "Кратко детали заказа" at bounding box center [579, 167] width 23 height 23
type textarea "x"
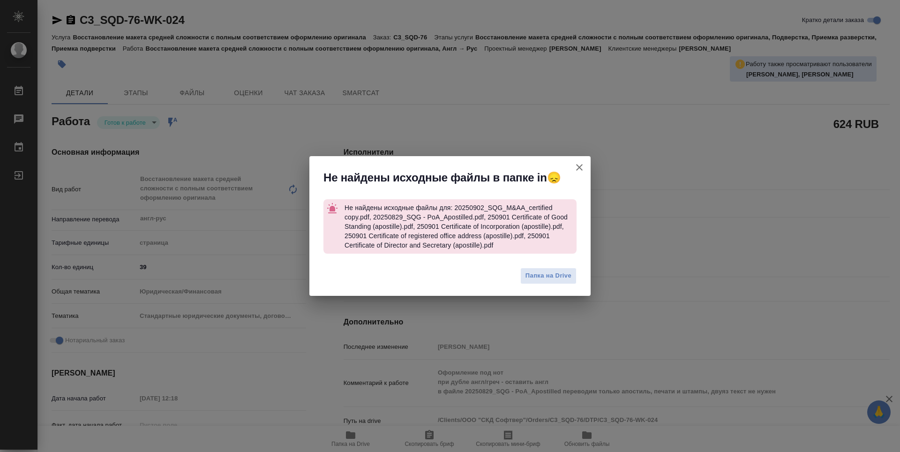
type textarea "x"
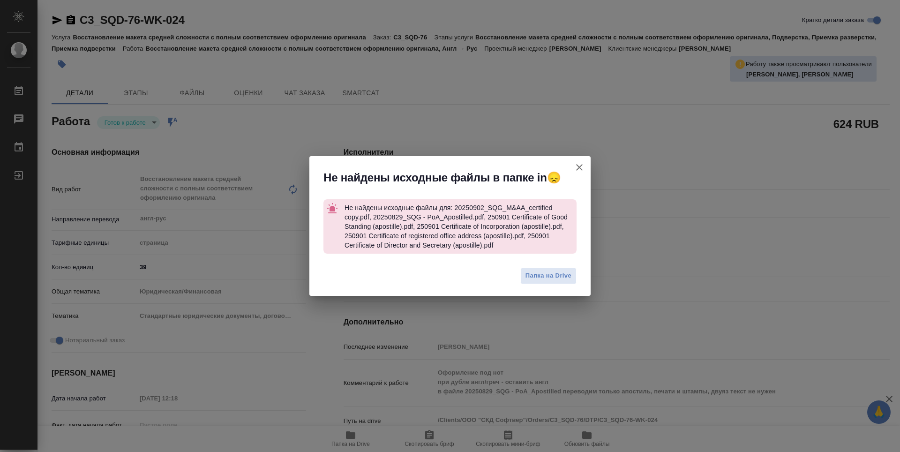
type textarea "x"
